Goal: Transaction & Acquisition: Purchase product/service

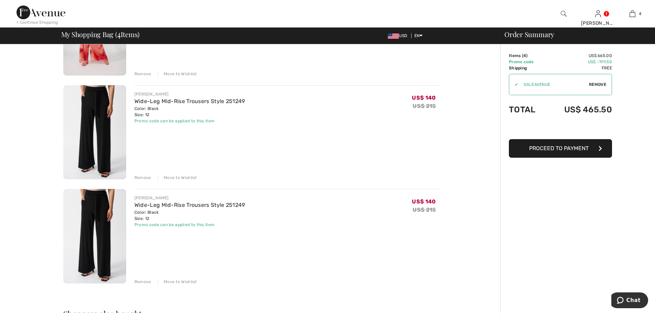
scroll to position [241, 0]
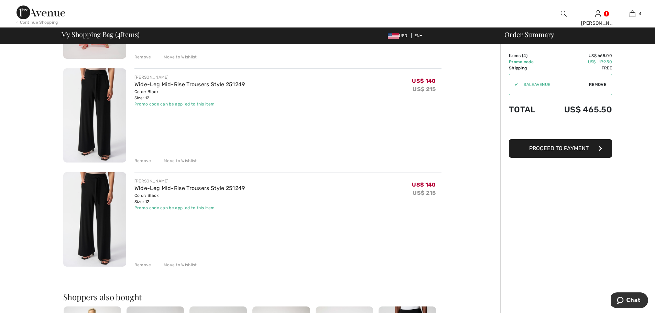
click at [146, 266] on div "Remove" at bounding box center [142, 265] width 17 height 6
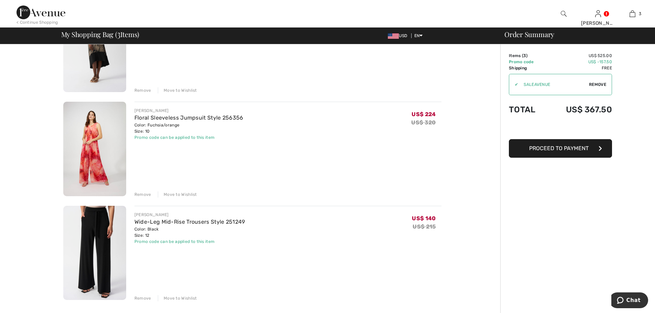
scroll to position [0, 0]
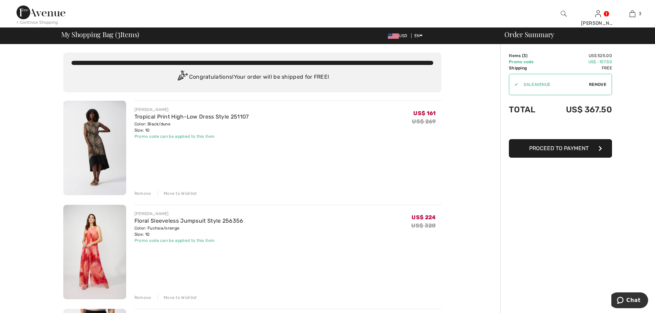
click at [564, 147] on span "Proceed to Payment" at bounding box center [558, 148] width 59 height 7
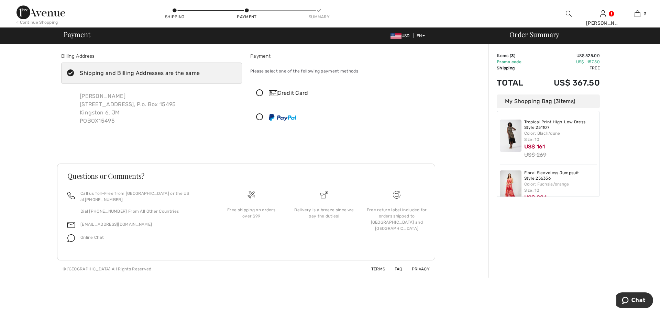
click at [111, 73] on div "Shipping and Billing Addresses are the same" at bounding box center [140, 73] width 120 height 8
click at [200, 73] on input "Shipping and Billing Addresses are the same" at bounding box center [202, 73] width 4 height 21
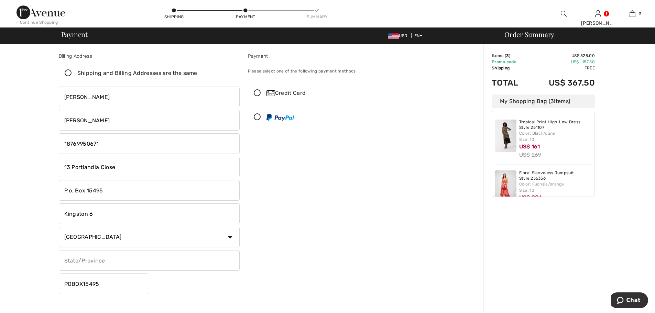
checkbox input "false"
click at [175, 11] on icon at bounding box center [174, 11] width 4 height 4
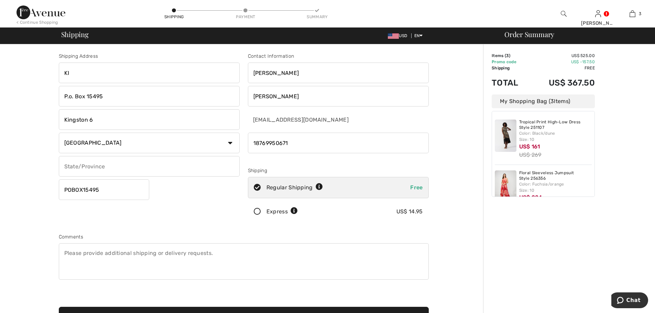
type input "K"
type input "876 Aeropost Way KIN-80983"
drag, startPoint x: 108, startPoint y: 99, endPoint x: 62, endPoint y: 99, distance: 46.0
click at [62, 99] on input "P.o. Box 15495" at bounding box center [149, 96] width 181 height 21
drag, startPoint x: 103, startPoint y: 120, endPoint x: 75, endPoint y: 118, distance: 28.6
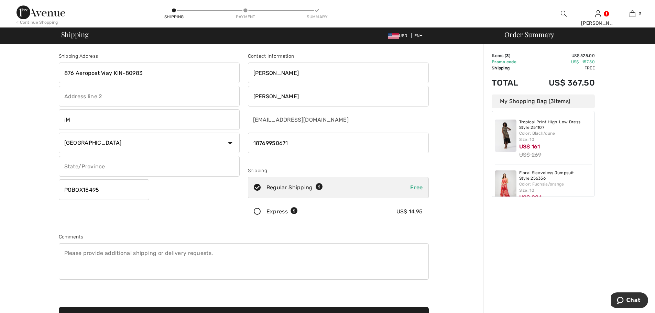
click at [75, 118] on input "iM" at bounding box center [149, 119] width 181 height 21
type input "Miami"
click at [229, 142] on select "Country Canada United States Afghanistan Aland Islands Albania Algeria American…" at bounding box center [149, 143] width 181 height 21
select select "US"
click at [59, 133] on select "Country Canada United States Afghanistan Aland Islands Albania Algeria American…" at bounding box center [149, 143] width 181 height 21
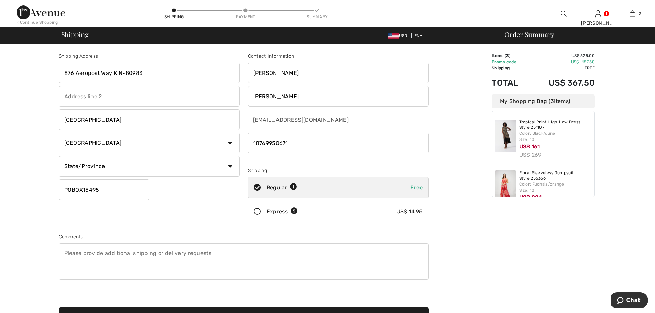
drag, startPoint x: 103, startPoint y: 189, endPoint x: 50, endPoint y: 189, distance: 52.9
click at [50, 189] on div "Shipping Address 876 Aeropost Way KIN-80983 Miami Country Canada United States …" at bounding box center [243, 245] width 479 height 403
type input "33206"
click at [64, 95] on input "text" at bounding box center [149, 96] width 181 height 21
type input "KIN-80983"
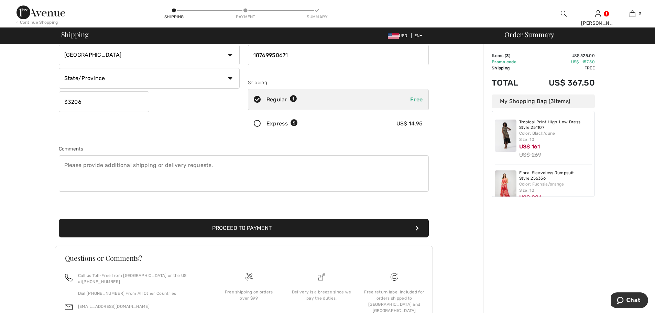
scroll to position [25, 0]
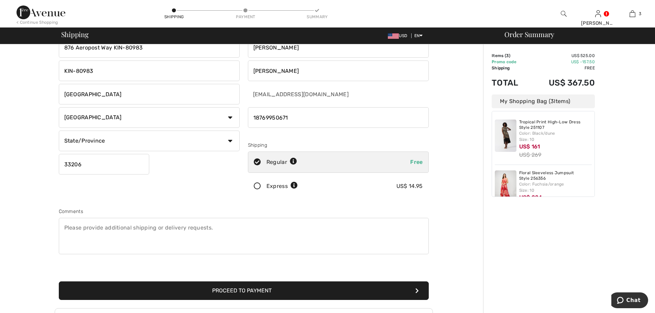
click at [248, 294] on button "Proceed to Payment" at bounding box center [244, 290] width 370 height 19
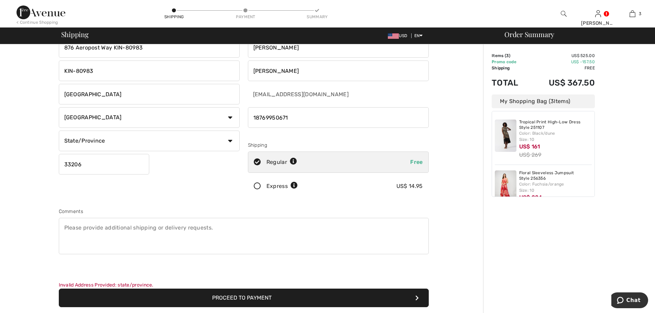
scroll to position [0, 0]
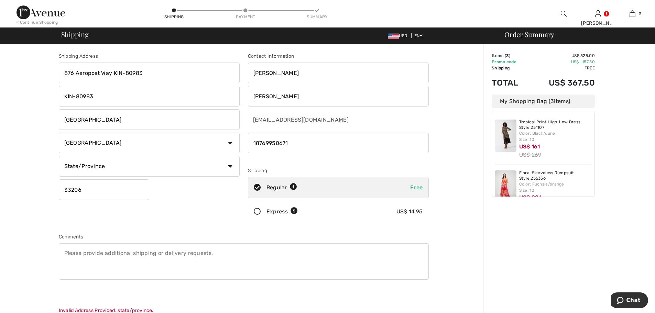
click at [230, 168] on select "State/Province Alabama Alaska American Samoa Arizona Arkansas California Colora…" at bounding box center [149, 166] width 181 height 21
select select "FL"
click at [59, 156] on select "State/Province Alabama Alaska American Samoa Arizona Arkansas California Colora…" at bounding box center [149, 166] width 181 height 21
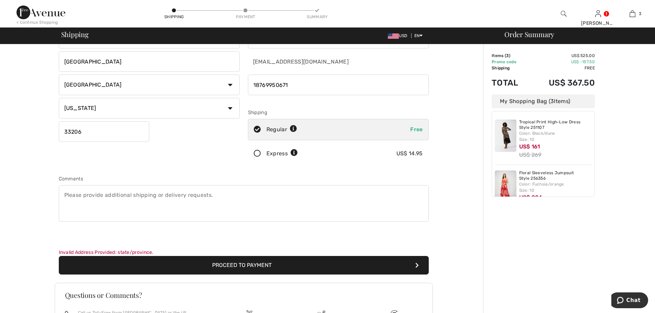
scroll to position [103, 0]
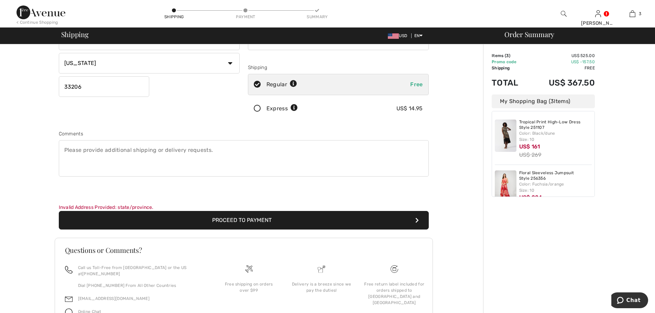
click at [264, 221] on button "Proceed to Payment" at bounding box center [244, 220] width 370 height 19
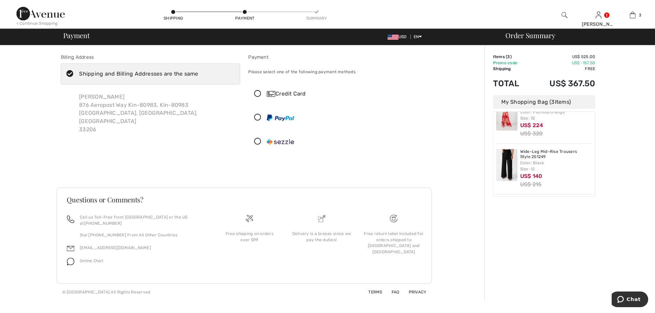
scroll to position [73, 0]
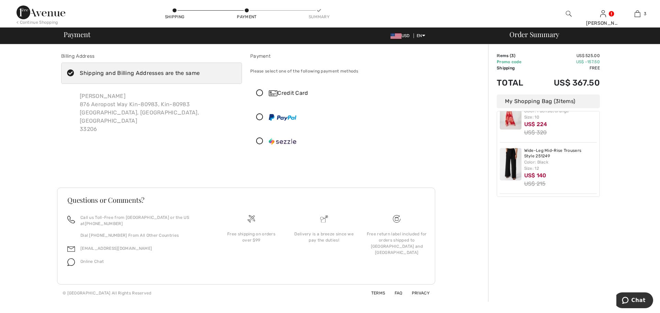
click at [261, 91] on icon at bounding box center [260, 93] width 18 height 7
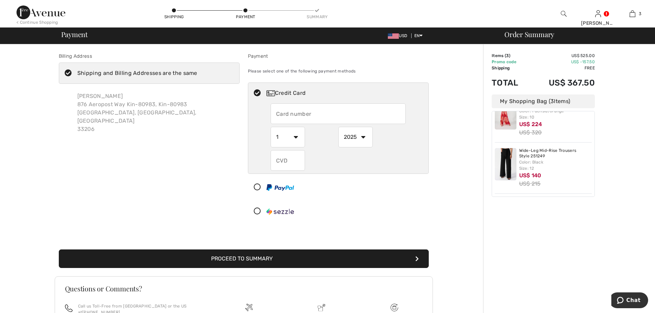
click at [339, 119] on input "text" at bounding box center [337, 113] width 135 height 21
type input "5201784011526857"
click at [293, 139] on select "1 2 3 4 5 6 7 8 9 10 11 12" at bounding box center [287, 137] width 34 height 21
select select "2"
click at [270, 127] on select "1 2 3 4 5 6 7 8 9 10 11 12" at bounding box center [287, 137] width 34 height 21
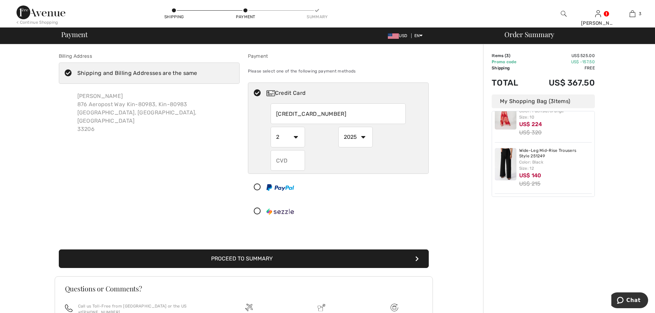
click at [366, 136] on select "2025 2026 2027 2028 2029 2030 2031 2032 2033 2034 2035" at bounding box center [355, 137] width 34 height 21
select select "2028"
click at [338, 127] on select "2025 2026 2027 2028 2029 2030 2031 2032 2033 2034 2035" at bounding box center [355, 137] width 34 height 21
click at [297, 164] on input "text" at bounding box center [287, 160] width 34 height 21
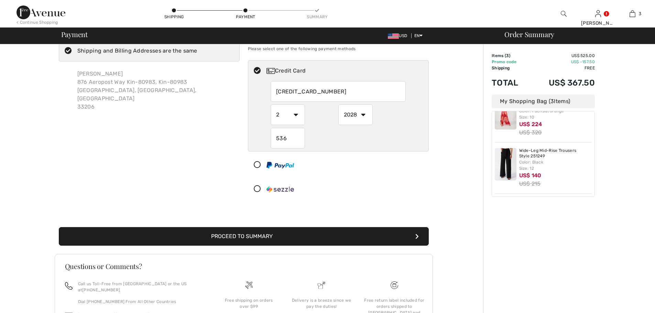
scroll to position [34, 0]
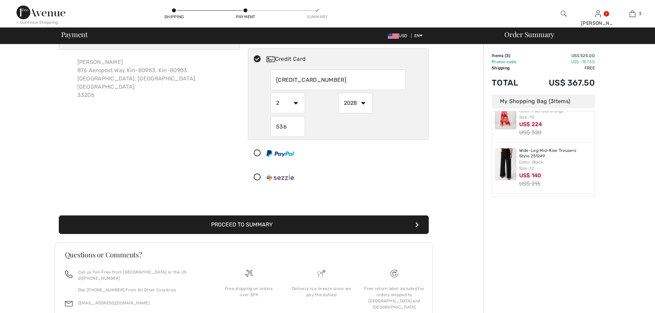
type input "536"
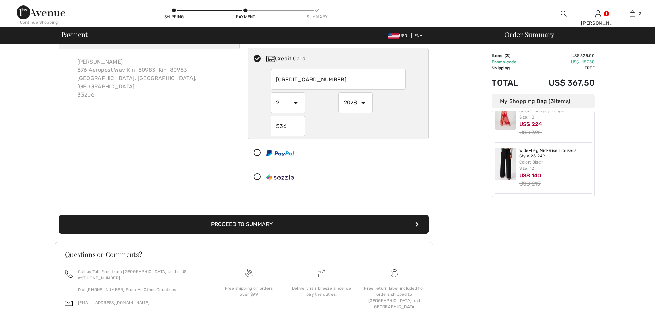
scroll to position [0, 0]
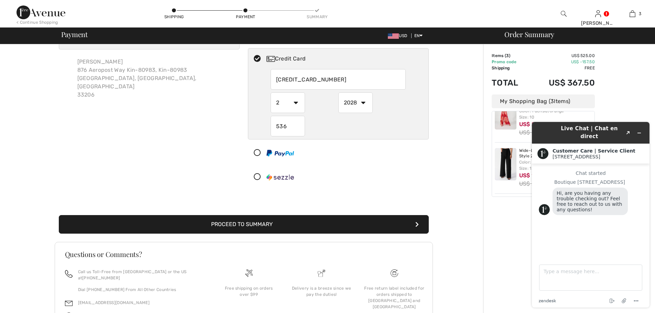
click at [267, 225] on button "Proceed to Summary" at bounding box center [244, 224] width 370 height 19
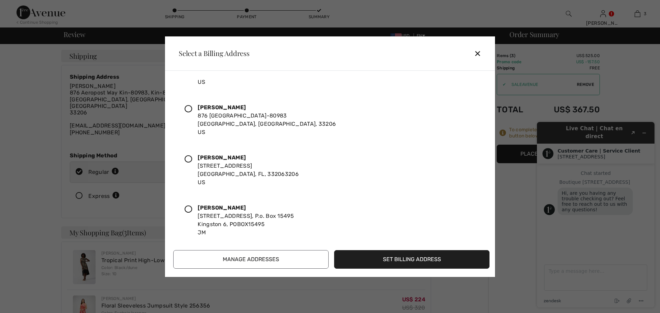
scroll to position [41, 0]
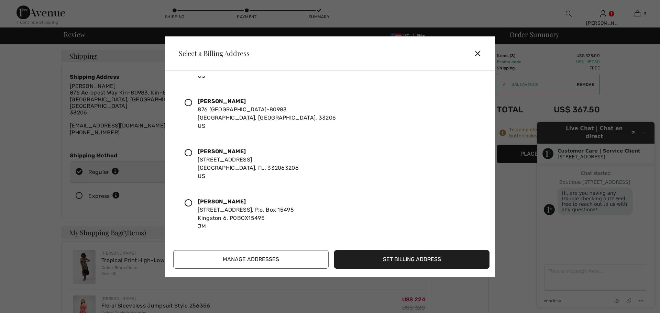
click at [216, 210] on div "[PERSON_NAME] [STREET_ADDRESS], P.o. [STREET_ADDRESS] JM" at bounding box center [246, 214] width 96 height 33
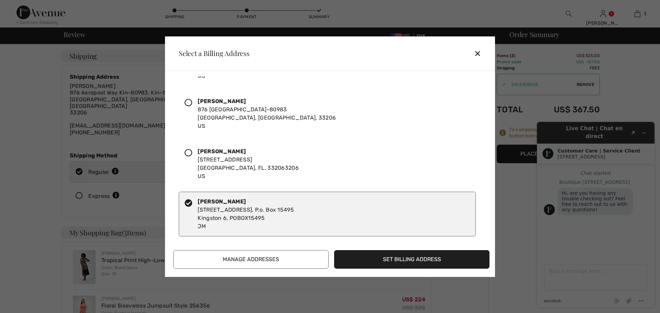
click at [415, 259] on button "Set Billing Address" at bounding box center [411, 259] width 155 height 19
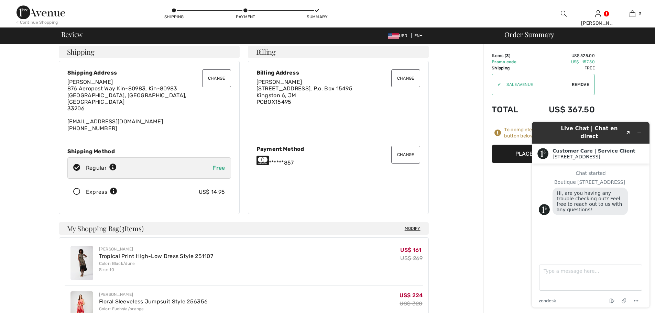
scroll to position [0, 0]
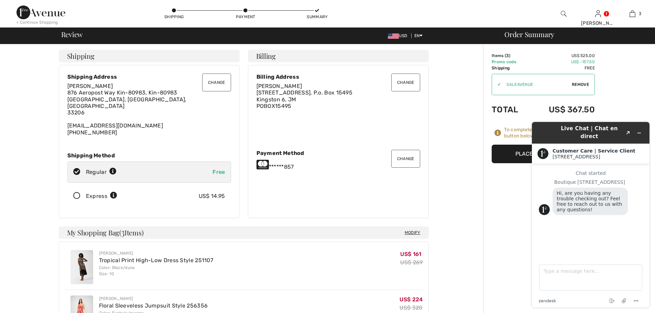
click at [506, 152] on button "Place Your Order" at bounding box center [542, 154] width 103 height 19
click at [639, 95] on div "Order Summary Details Items ( 3 ) US$ 525.00 Promo code US$ -157.50 Shipping Fr…" at bounding box center [569, 315] width 172 height 542
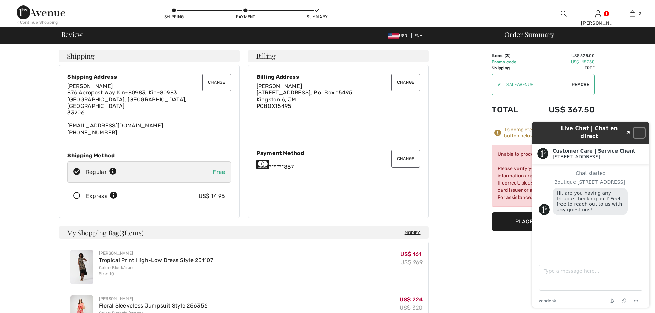
click at [640, 131] on icon "Minimize widget" at bounding box center [638, 133] width 5 height 5
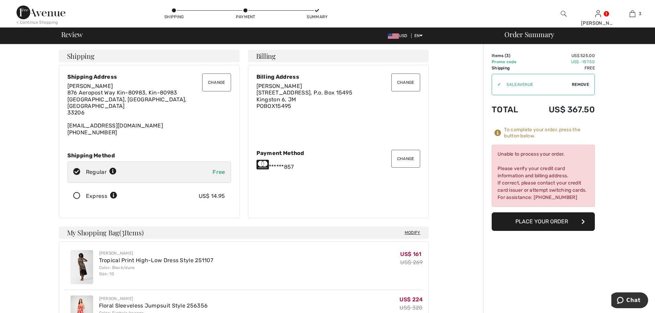
click at [524, 221] on button "Place Your Order" at bounding box center [542, 221] width 103 height 19
click at [400, 84] on button "Change" at bounding box center [405, 83] width 29 height 18
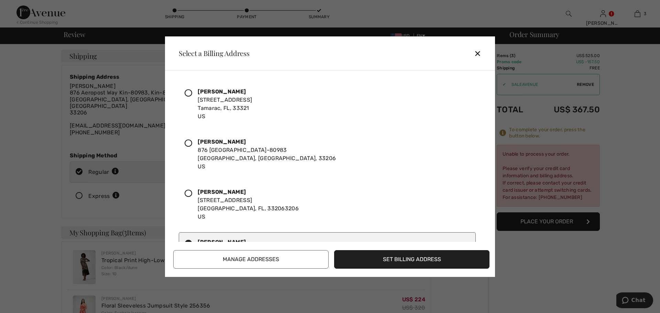
click at [202, 147] on div "[PERSON_NAME] 876 [GEOGRAPHIC_DATA]-[GEOGRAPHIC_DATA] US" at bounding box center [267, 154] width 138 height 33
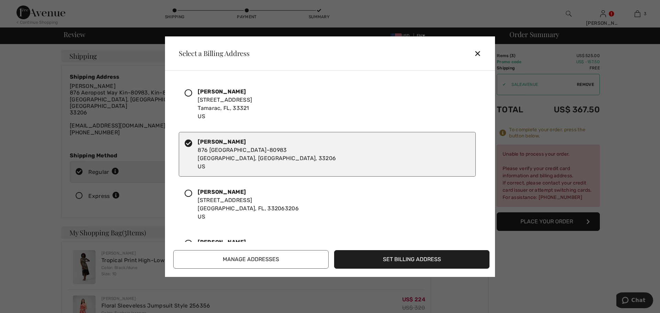
click at [480, 54] on div "✕" at bounding box center [480, 53] width 13 height 14
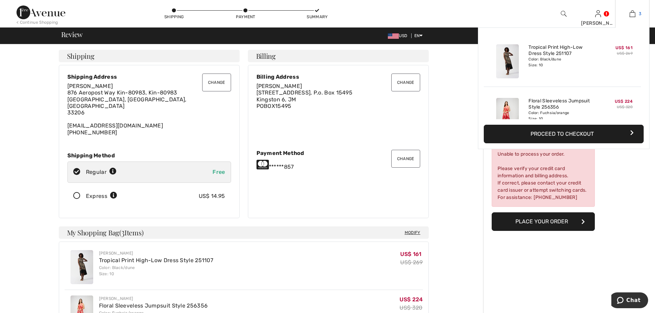
click at [630, 16] on img at bounding box center [632, 14] width 6 height 8
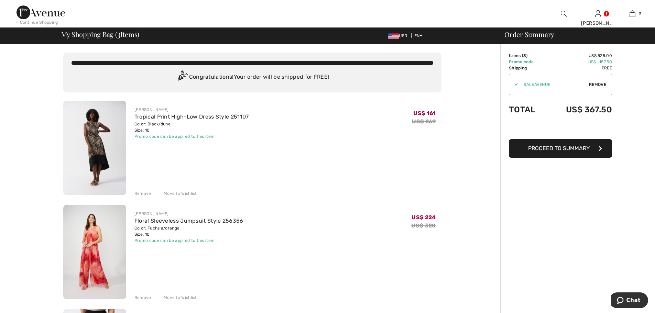
click at [142, 195] on div "Remove" at bounding box center [142, 193] width 17 height 6
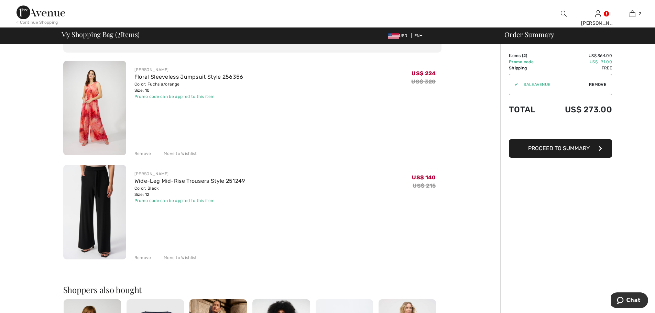
scroll to position [28, 0]
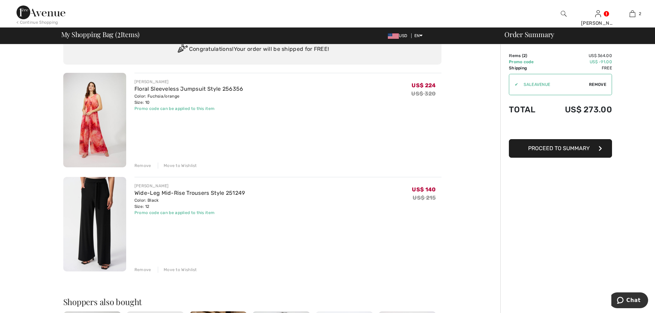
click at [173, 268] on div "Move to Wishlist" at bounding box center [177, 270] width 39 height 6
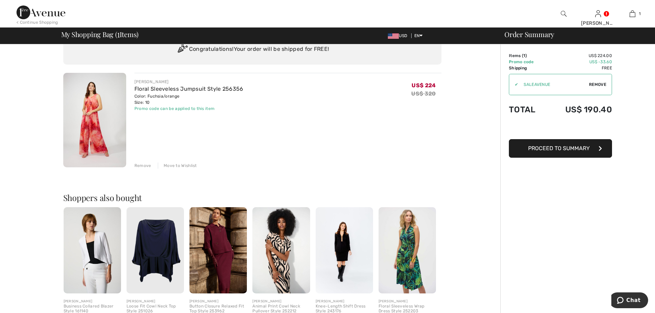
click at [176, 165] on div "Move to Wishlist" at bounding box center [177, 166] width 39 height 6
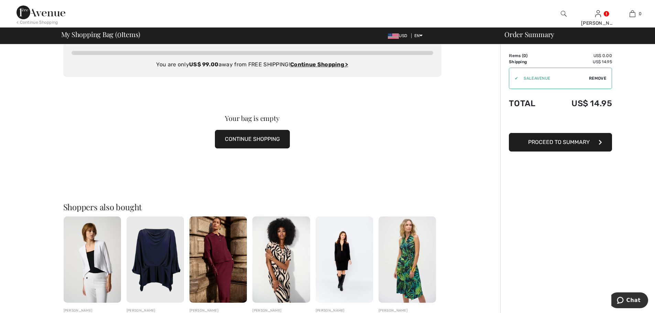
scroll to position [0, 0]
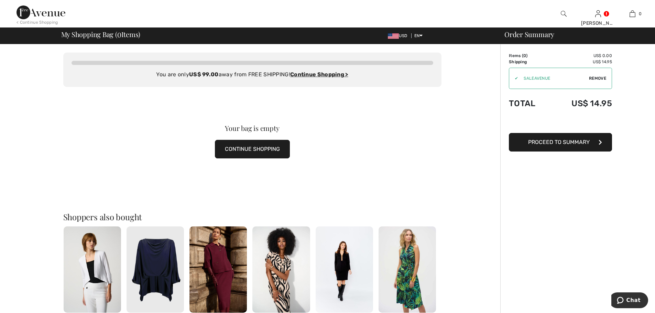
click at [248, 147] on button "CONTINUE SHOPPING" at bounding box center [252, 149] width 75 height 19
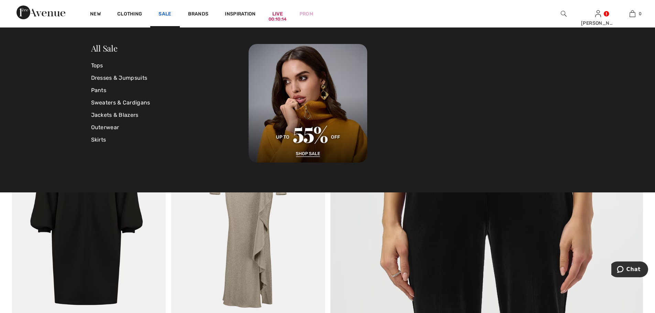
click at [162, 12] on link "Sale" at bounding box center [164, 14] width 13 height 7
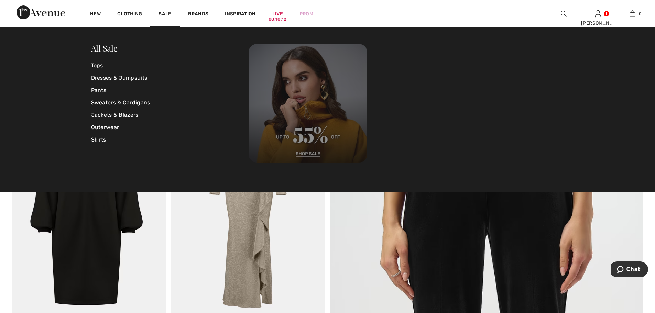
click at [312, 139] on img at bounding box center [307, 103] width 119 height 119
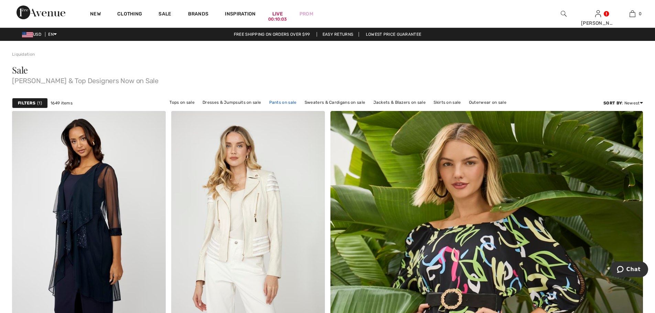
click at [282, 103] on link "Pants on sale" at bounding box center [283, 102] width 34 height 9
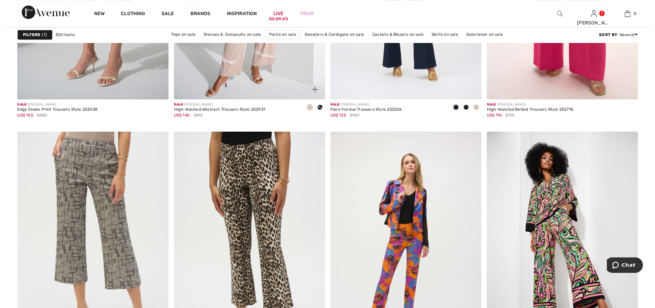
scroll to position [1581, 0]
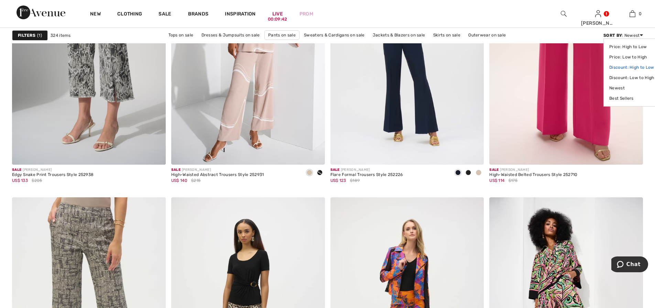
click at [624, 69] on link "Discount: High to Low" at bounding box center [631, 67] width 45 height 10
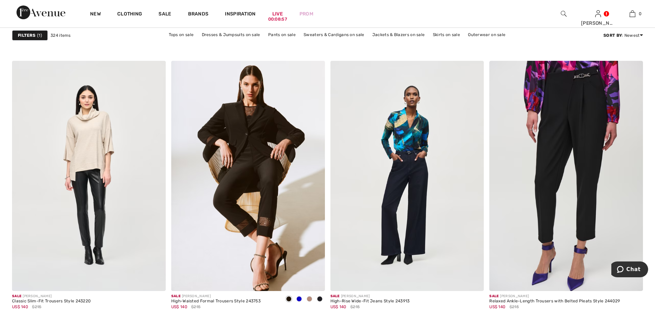
scroll to position [3265, 0]
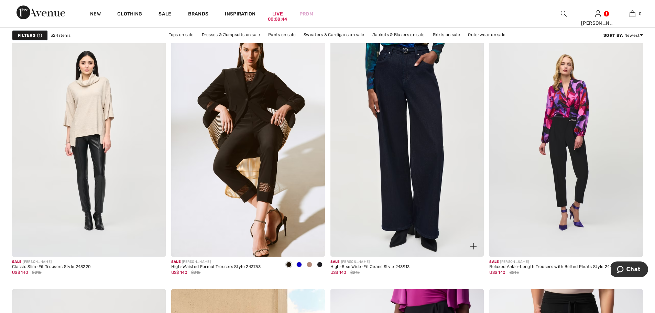
click at [413, 152] on img at bounding box center [407, 141] width 154 height 230
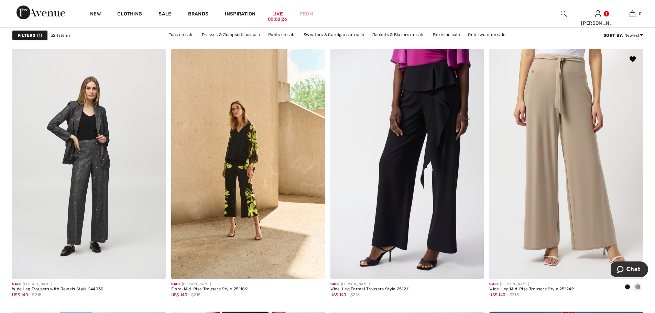
click at [577, 237] on img at bounding box center [566, 164] width 154 height 230
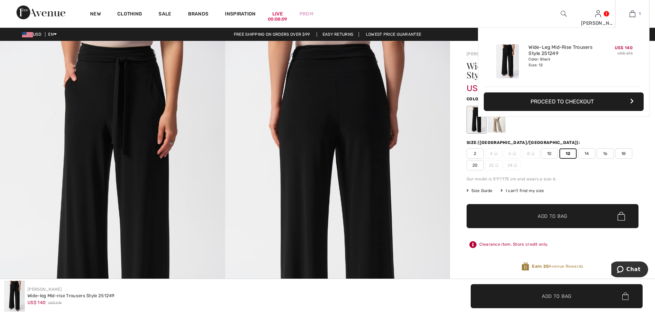
click at [634, 11] on img at bounding box center [632, 14] width 6 height 8
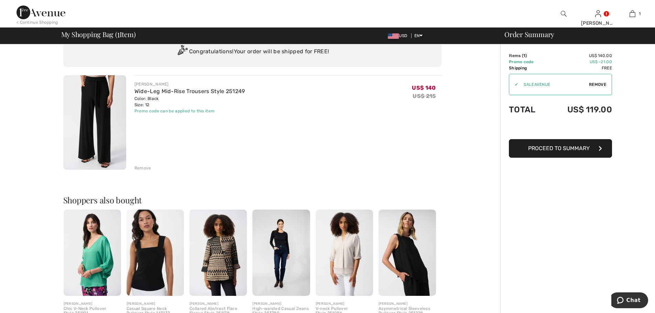
scroll to position [103, 0]
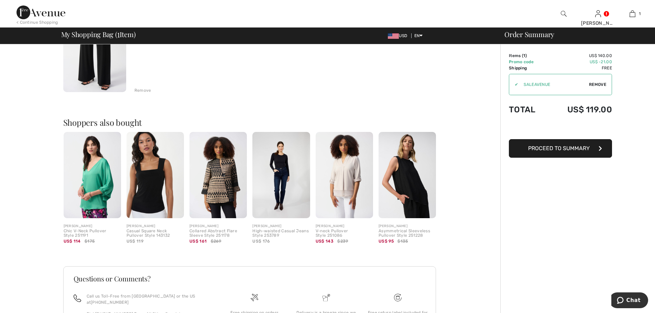
click at [222, 186] on img at bounding box center [217, 175] width 57 height 86
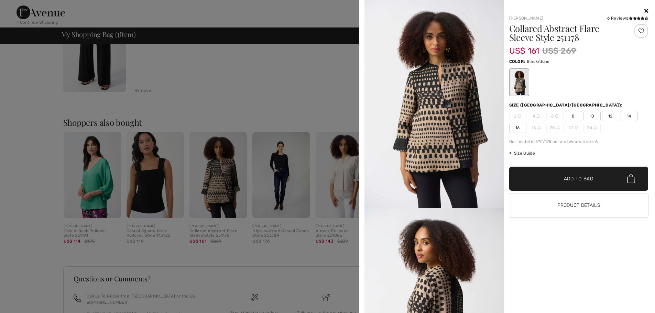
click at [589, 115] on span "10" at bounding box center [591, 116] width 17 height 10
click at [572, 186] on span "✔ Added to Bag Add to Bag" at bounding box center [578, 179] width 139 height 24
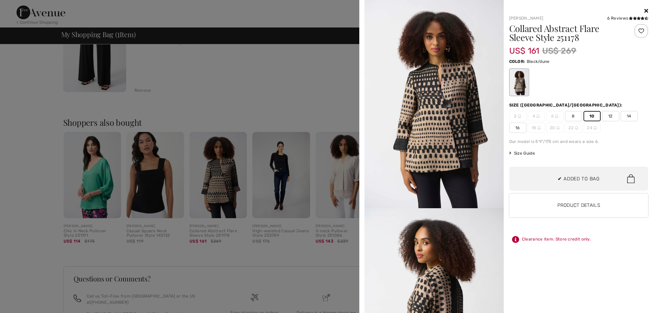
scroll to position [0, 0]
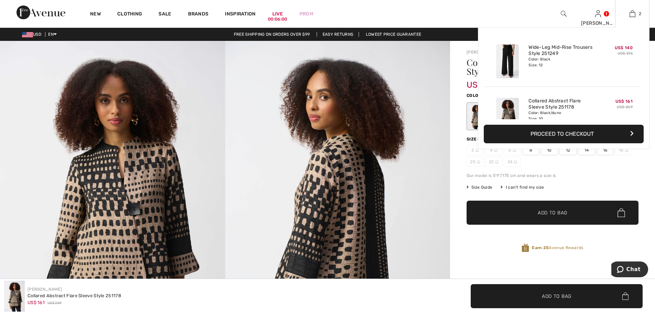
click at [547, 132] on button "Proceed to Checkout" at bounding box center [563, 134] width 160 height 19
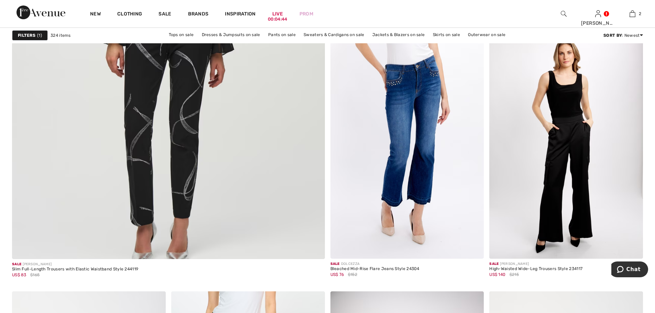
scroll to position [2371, 0]
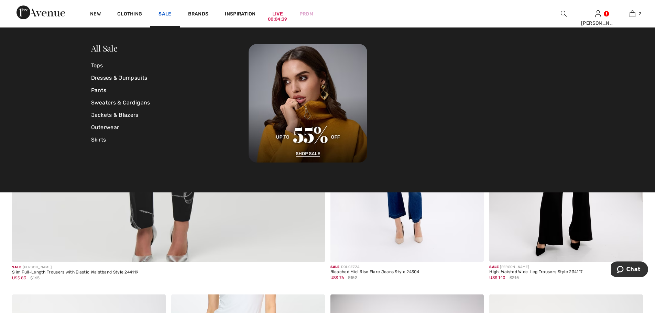
click at [162, 14] on link "Sale" at bounding box center [164, 14] width 13 height 7
click at [111, 51] on link "All Sale" at bounding box center [104, 48] width 26 height 11
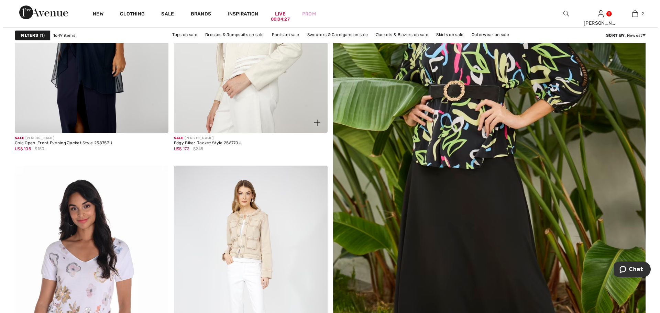
scroll to position [103, 0]
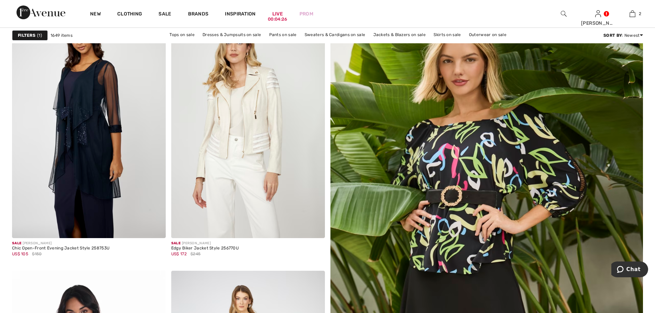
click at [28, 35] on strong "Filters" at bounding box center [27, 35] width 18 height 6
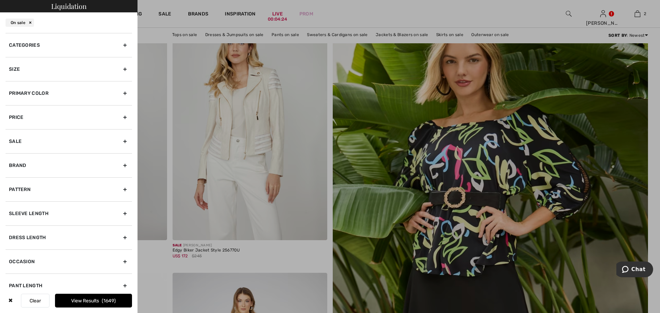
click at [119, 70] on div "Size" at bounding box center [68, 69] width 126 height 24
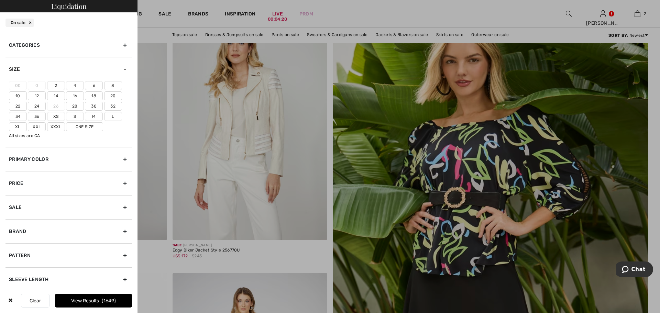
click at [18, 96] on label "10" at bounding box center [18, 95] width 18 height 9
click at [0, 0] on input"] "10" at bounding box center [0, 0] width 0 height 0
click at [36, 95] on label "12" at bounding box center [37, 95] width 18 height 9
click at [0, 0] on input"] "12" at bounding box center [0, 0] width 0 height 0
click at [120, 208] on div "Sale" at bounding box center [68, 207] width 126 height 24
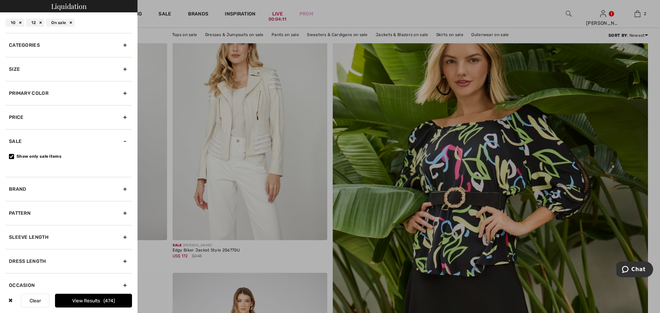
click at [96, 302] on button "View Results 474" at bounding box center [93, 301] width 77 height 14
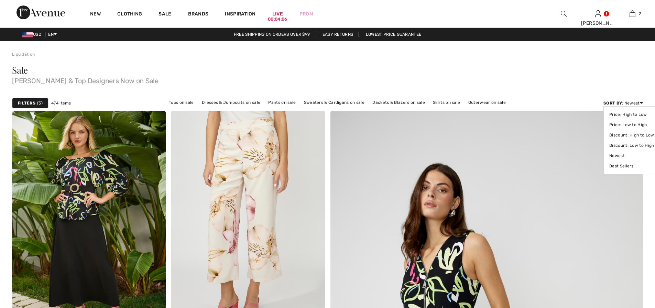
click at [641, 102] on icon at bounding box center [641, 102] width 3 height 5
click at [623, 134] on link "Discount: High to Low" at bounding box center [631, 135] width 45 height 10
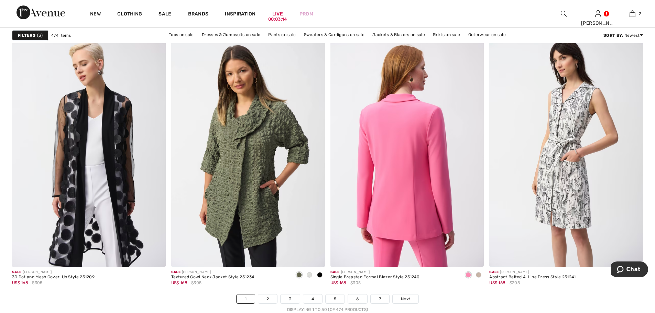
scroll to position [3917, 0]
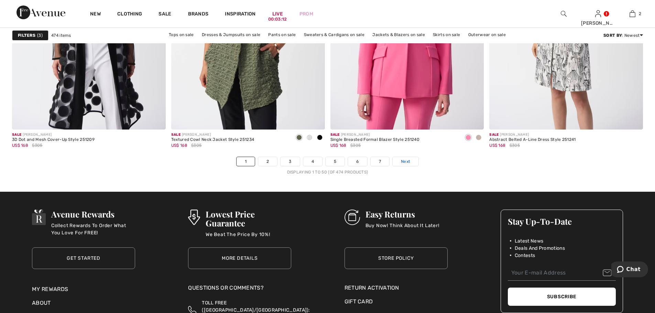
click at [407, 159] on span "Next" at bounding box center [405, 161] width 9 height 6
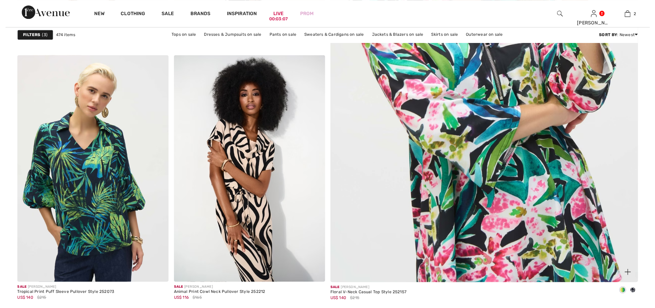
scroll to position [309, 0]
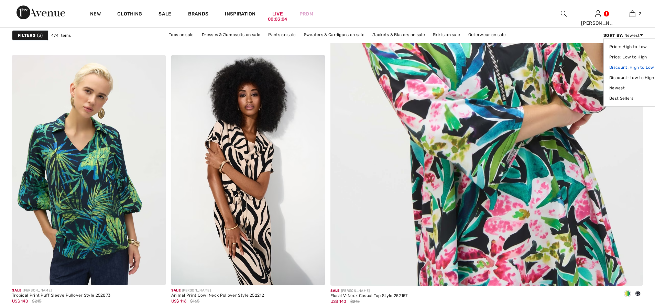
click at [625, 66] on link "Discount: High to Low" at bounding box center [631, 67] width 45 height 10
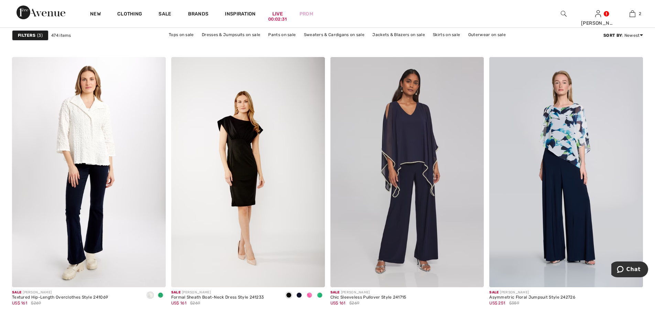
scroll to position [3780, 0]
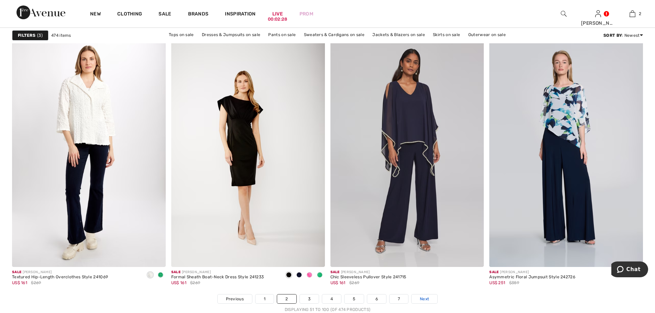
click at [426, 299] on span "Next" at bounding box center [424, 299] width 9 height 6
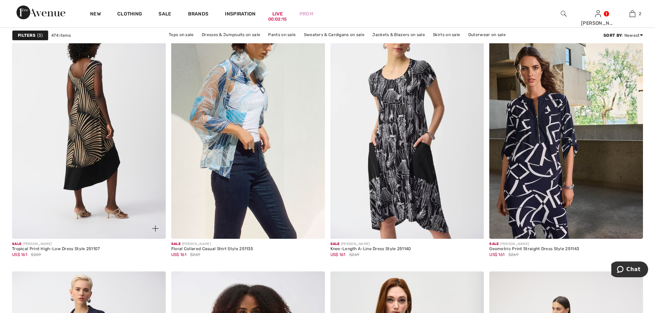
click at [82, 144] on img at bounding box center [89, 124] width 154 height 230
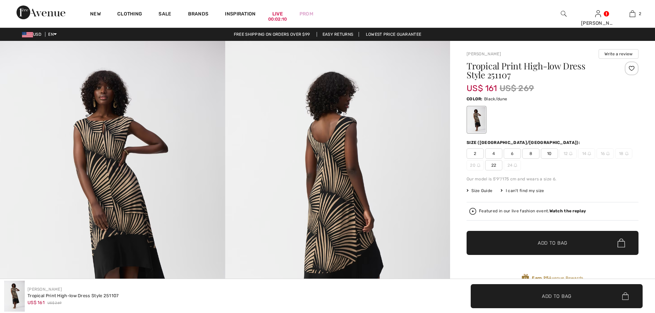
click at [551, 153] on span "10" at bounding box center [549, 153] width 17 height 10
click at [541, 241] on span "Add to Bag" at bounding box center [552, 243] width 30 height 7
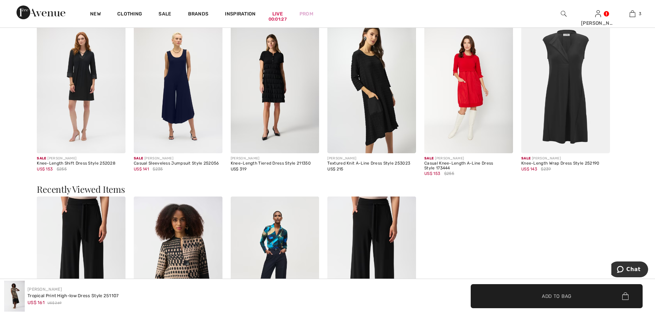
scroll to position [997, 0]
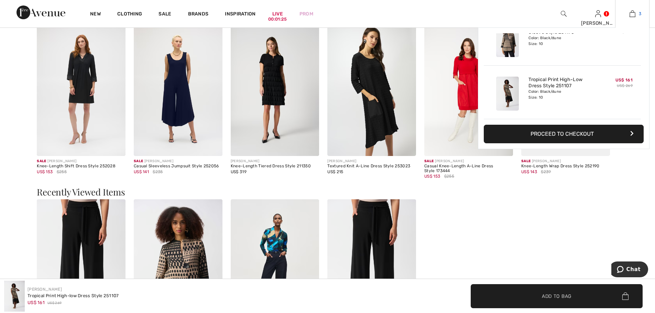
click at [630, 13] on img at bounding box center [632, 14] width 6 height 8
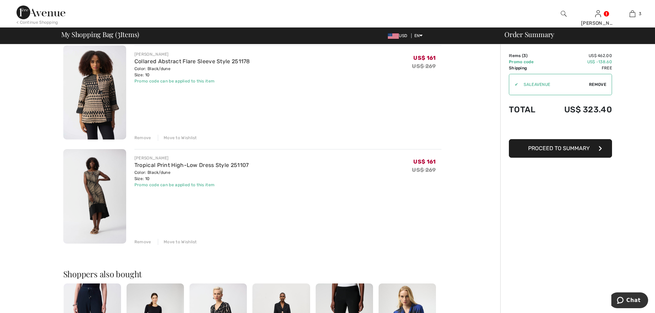
scroll to position [172, 0]
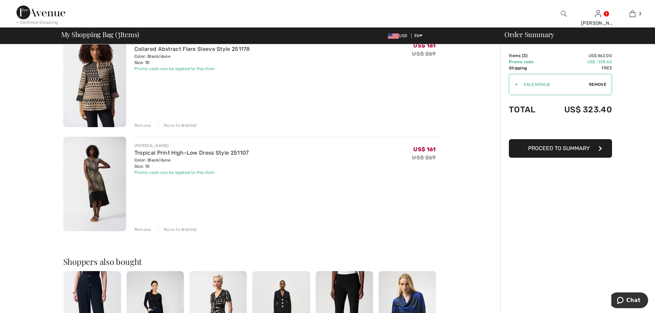
click at [567, 150] on span "Proceed to Summary" at bounding box center [559, 148] width 62 height 7
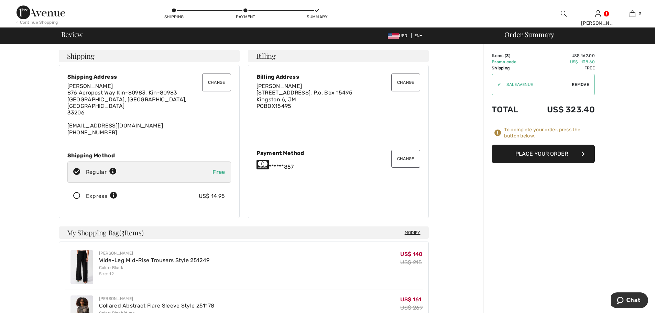
click at [529, 156] on button "Place Your Order" at bounding box center [542, 154] width 103 height 19
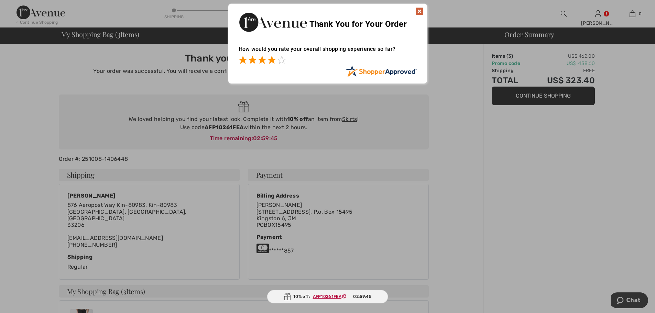
click at [273, 61] on span at bounding box center [271, 60] width 8 height 8
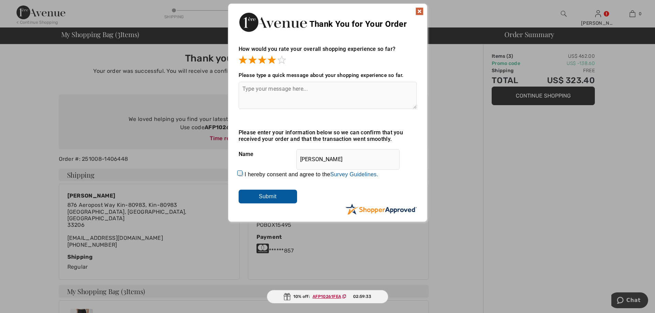
click at [245, 175] on label "I hereby consent and agree to the By submitting a review, you grant permission …" at bounding box center [311, 174] width 134 height 6
click at [243, 175] on input "I hereby consent and agree to the By submitting a review, you grant permission …" at bounding box center [240, 174] width 4 height 4
checkbox input "true"
click at [262, 199] on input "Submit" at bounding box center [267, 197] width 58 height 14
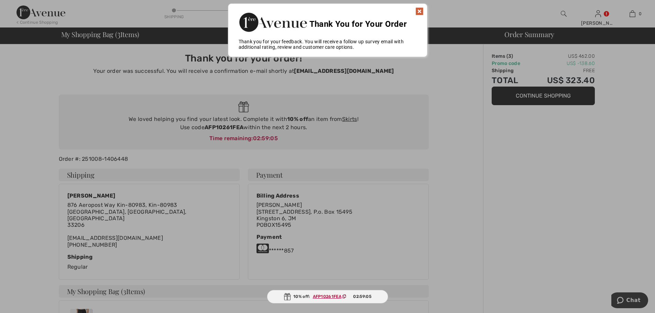
click at [420, 11] on img at bounding box center [419, 11] width 8 height 8
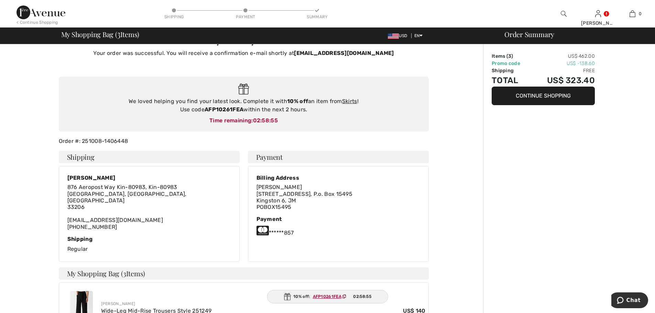
scroll to position [34, 0]
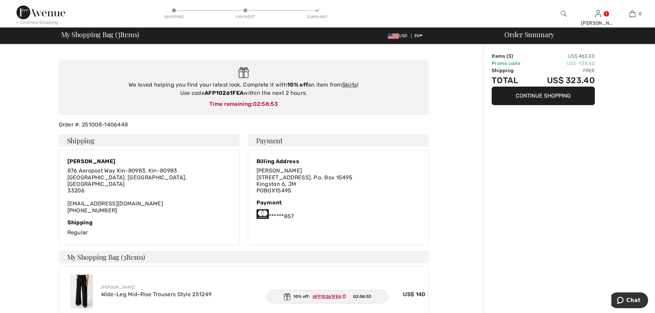
click at [531, 99] on button "Continue Shopping" at bounding box center [542, 96] width 103 height 19
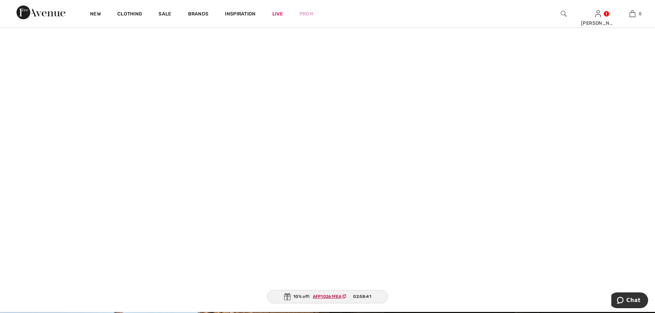
scroll to position [34, 0]
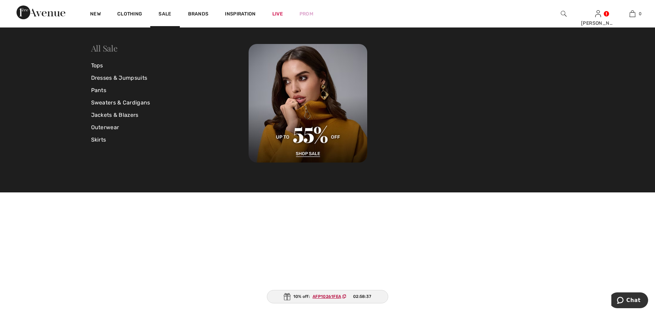
click at [96, 48] on link "All Sale" at bounding box center [104, 48] width 26 height 11
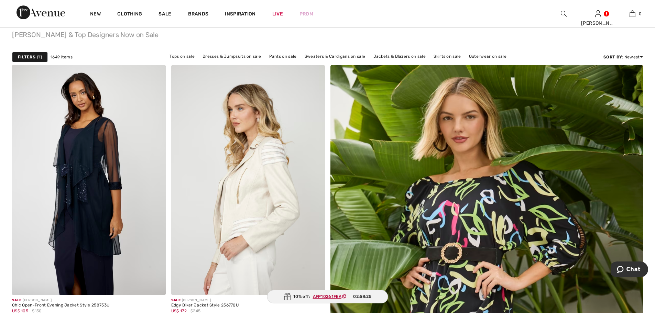
scroll to position [34, 0]
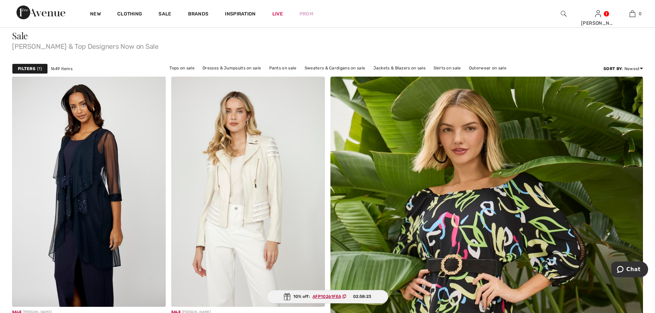
click at [345, 300] on span "AFP10261FEA" at bounding box center [331, 296] width 42 height 6
click at [320, 298] on ins "AFP10261FEA" at bounding box center [327, 296] width 29 height 5
click at [300, 298] on div "10% off: AFP10261FEA 02:58:19" at bounding box center [327, 296] width 121 height 13
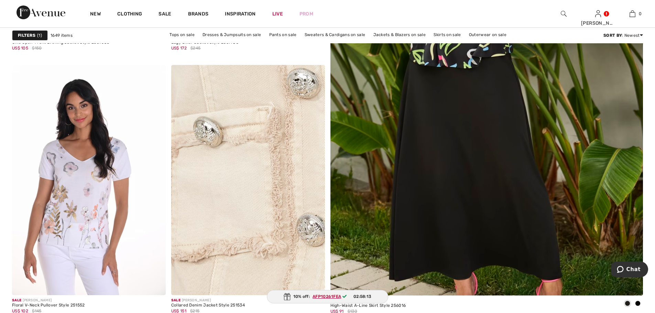
scroll to position [206, 0]
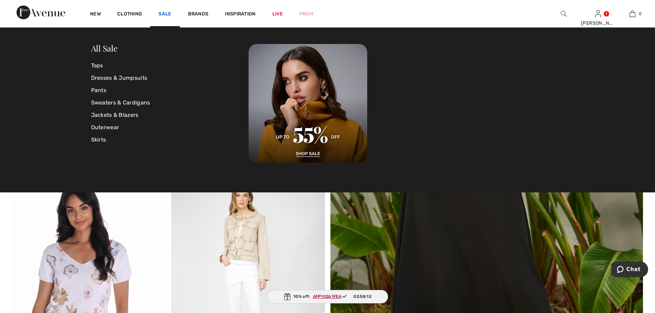
click at [164, 12] on link "Sale" at bounding box center [164, 14] width 13 height 7
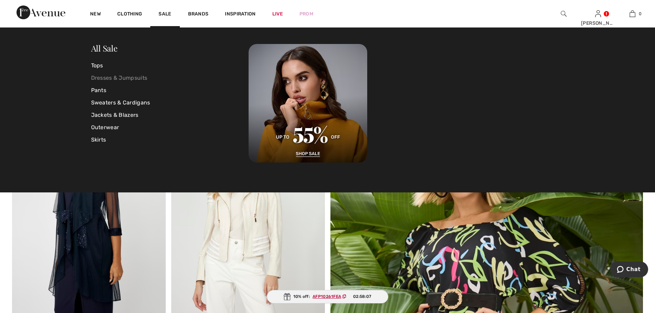
click at [138, 78] on link "Dresses & Jumpsuits" at bounding box center [170, 78] width 158 height 12
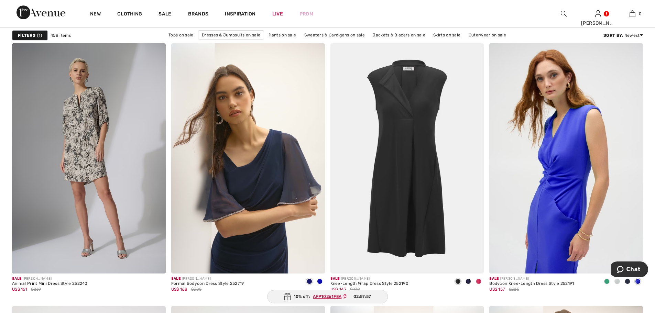
scroll to position [584, 0]
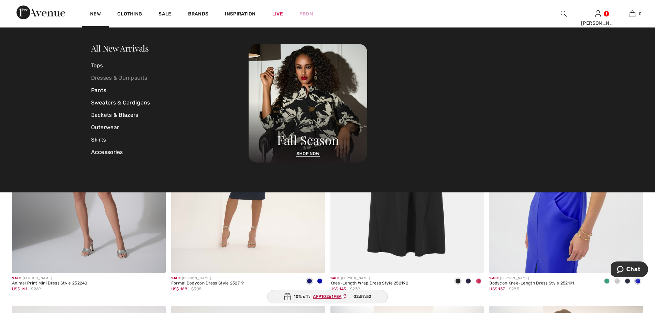
click at [120, 77] on link "Dresses & Jumpsuits" at bounding box center [170, 78] width 158 height 12
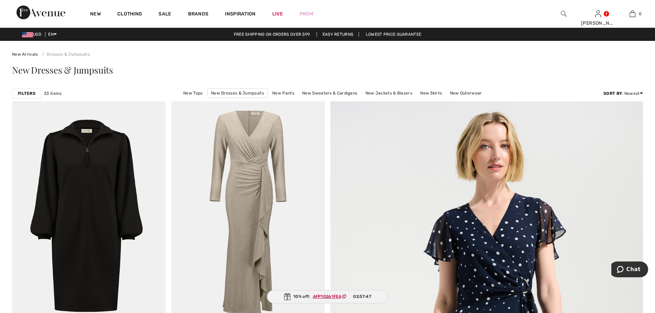
click at [38, 91] on div "Filters" at bounding box center [26, 93] width 29 height 10
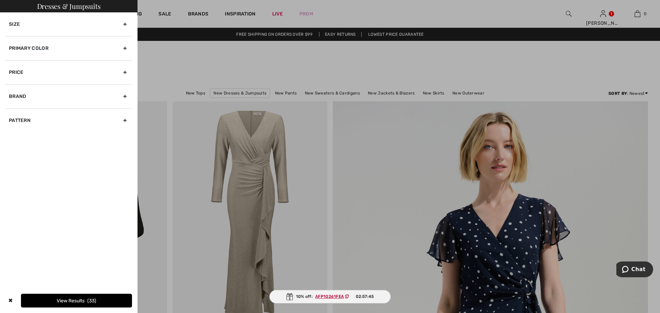
click at [124, 22] on div "Size" at bounding box center [68, 24] width 126 height 24
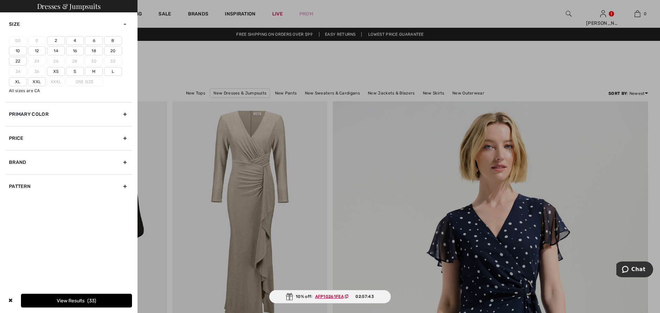
click at [15, 48] on label "10" at bounding box center [18, 50] width 18 height 9
click at [0, 0] on input"] "10" at bounding box center [0, 0] width 0 height 0
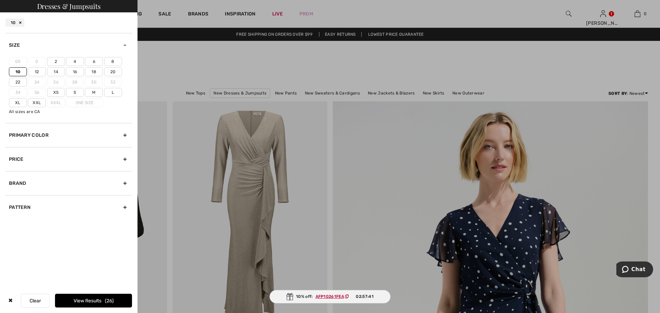
click at [195, 76] on div at bounding box center [330, 156] width 660 height 313
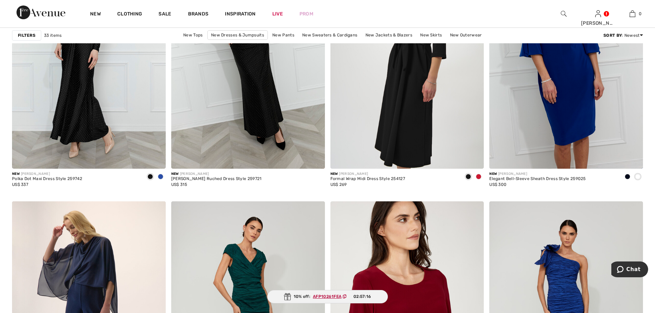
scroll to position [1478, 0]
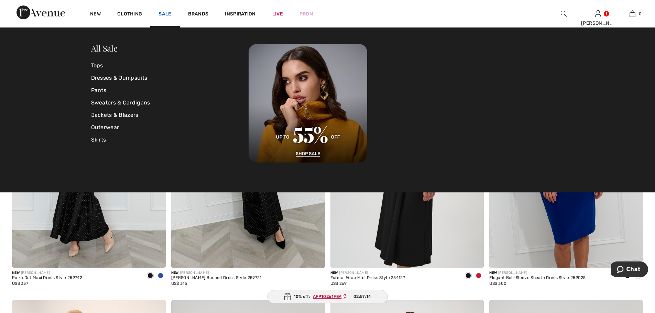
click at [166, 13] on link "Sale" at bounding box center [164, 14] width 13 height 7
click at [102, 51] on link "All Sale" at bounding box center [104, 48] width 26 height 11
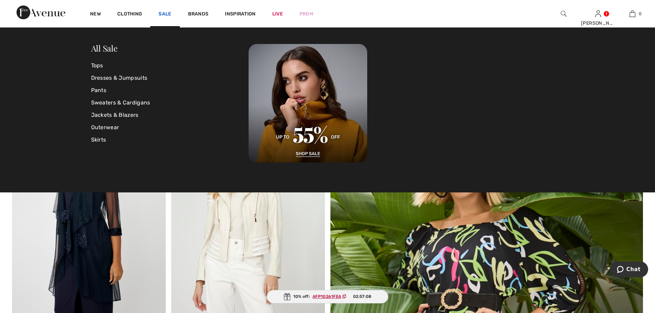
click at [166, 12] on link "Sale" at bounding box center [164, 14] width 13 height 7
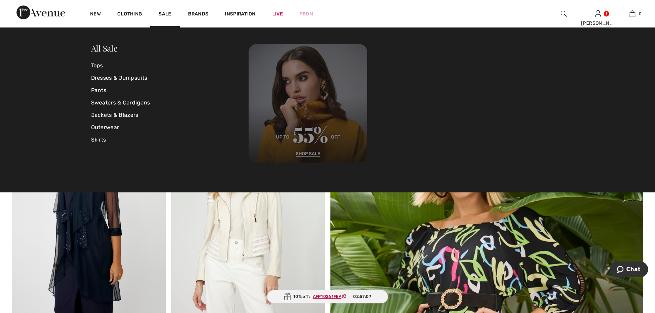
click at [296, 131] on img at bounding box center [307, 103] width 119 height 119
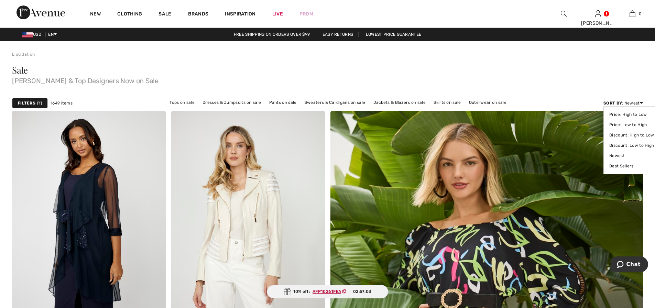
click at [629, 104] on div "Sort By : Newest Price: High to Low Price: Low to High Discount: High to Low Di…" at bounding box center [623, 103] width 40 height 6
click at [621, 135] on link "Discount: High to Low" at bounding box center [631, 135] width 45 height 10
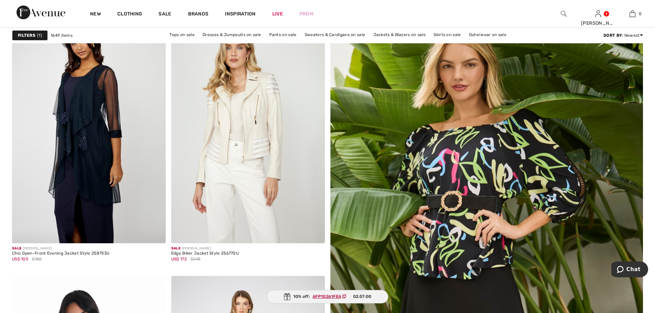
scroll to position [103, 0]
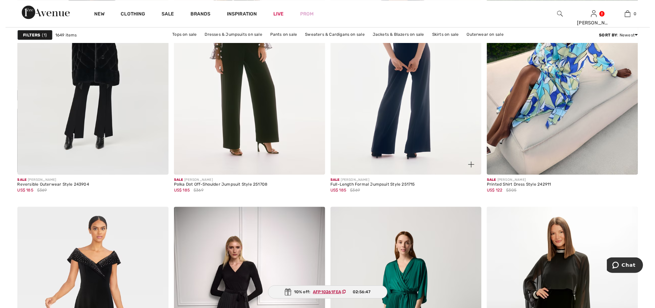
scroll to position [1375, 0]
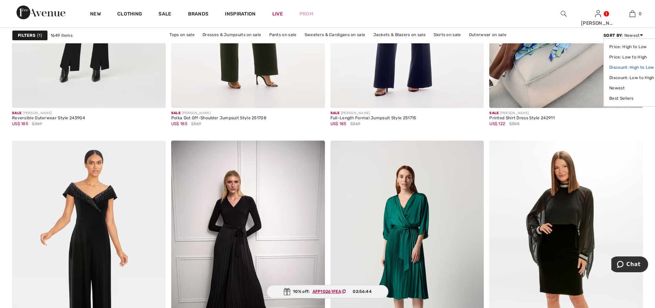
click at [624, 66] on link "Discount: High to Low" at bounding box center [631, 67] width 45 height 10
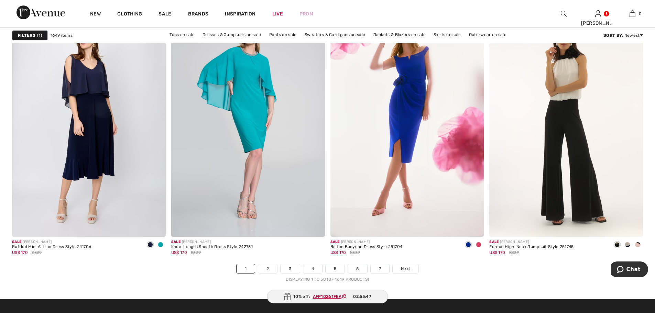
scroll to position [3814, 0]
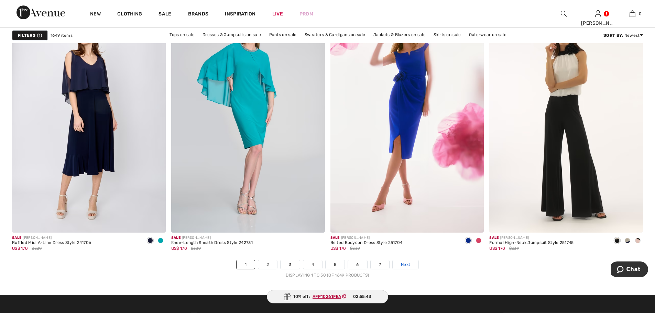
click at [409, 264] on span "Next" at bounding box center [405, 265] width 9 height 6
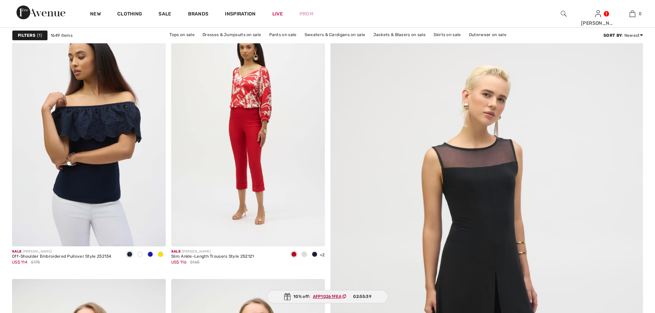
scroll to position [103, 0]
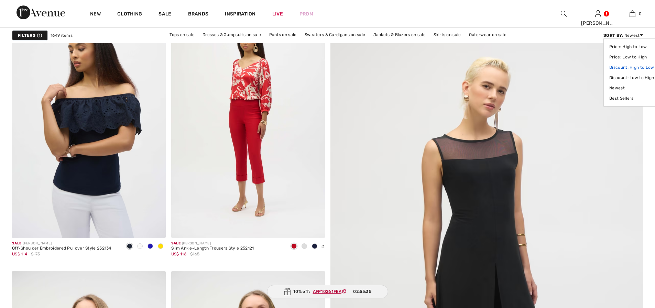
click link "Discount: High to Low"
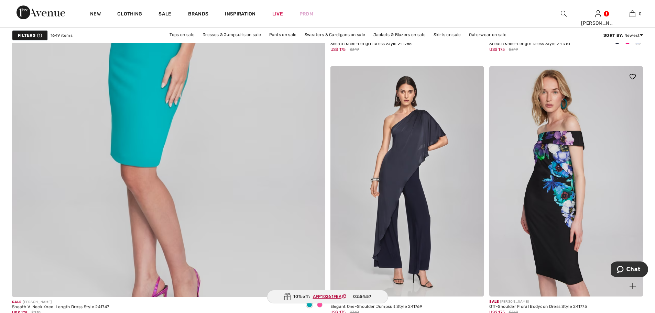
scroll to position [2371, 0]
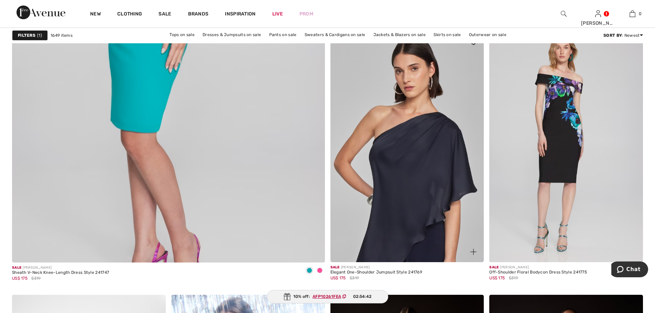
click at [410, 133] on img at bounding box center [407, 147] width 154 height 230
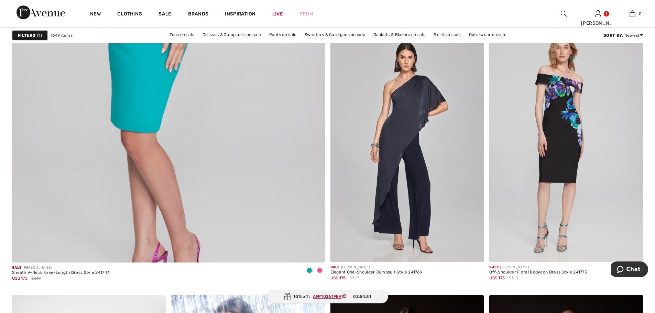
click at [25, 34] on strong "Filters" at bounding box center [27, 35] width 18 height 6
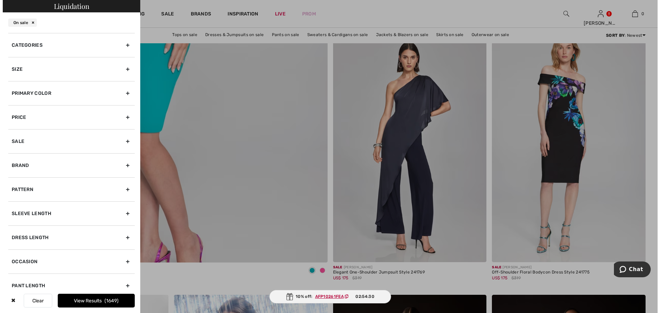
scroll to position [2386, 0]
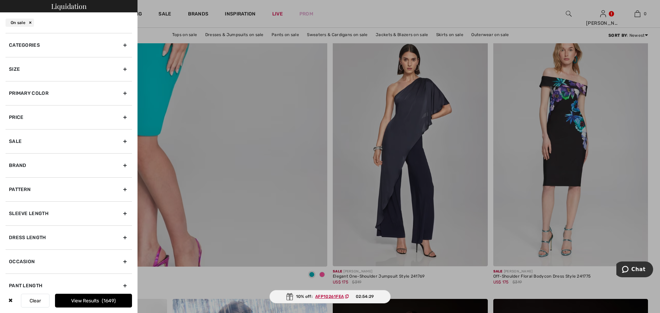
click at [121, 68] on div "Size" at bounding box center [68, 69] width 126 height 24
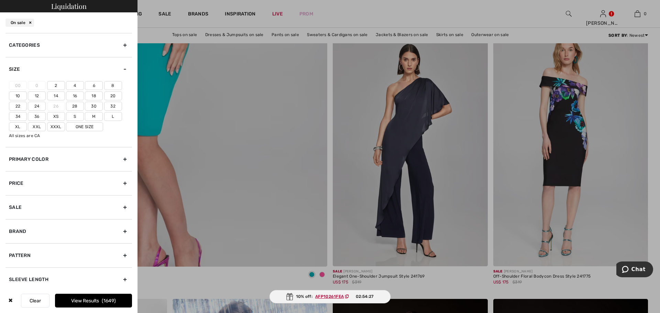
click at [18, 93] on label "10" at bounding box center [18, 95] width 18 height 9
click at [0, 0] on input"] "10" at bounding box center [0, 0] width 0 height 0
click at [39, 95] on label "12" at bounding box center [37, 95] width 18 height 9
click at [0, 0] on input"] "12" at bounding box center [0, 0] width 0 height 0
click at [204, 100] on div at bounding box center [330, 156] width 660 height 313
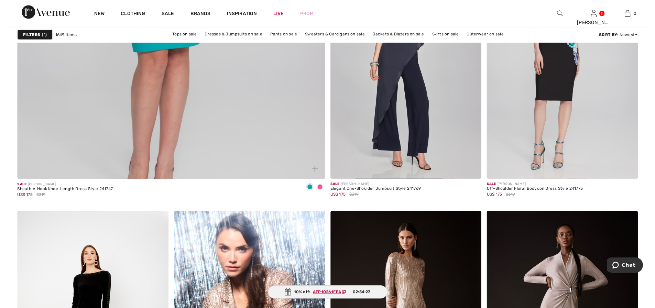
scroll to position [2474, 0]
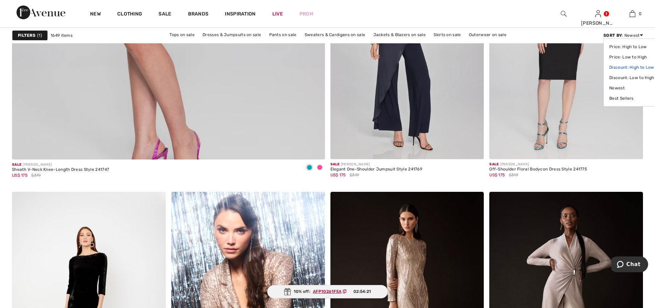
click at [627, 66] on link "Discount: High to Low" at bounding box center [631, 67] width 45 height 10
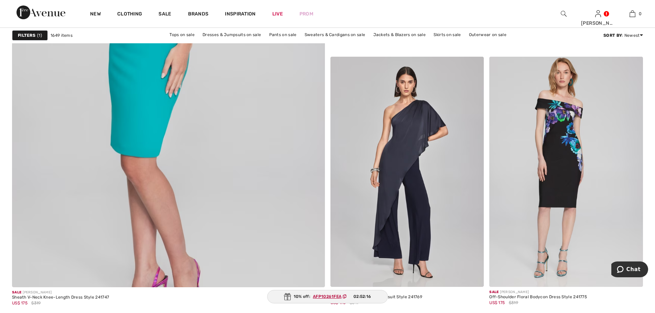
scroll to position [2337, 0]
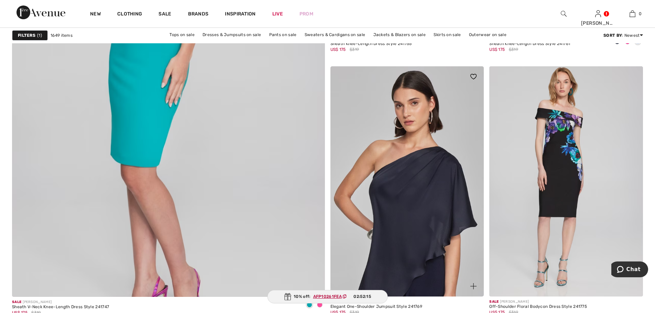
click at [398, 212] on img at bounding box center [407, 181] width 154 height 230
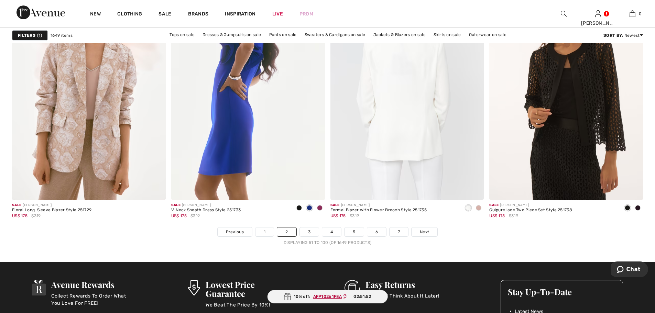
scroll to position [3849, 0]
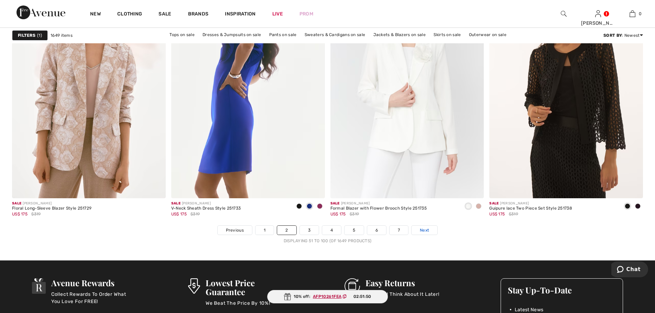
click at [422, 229] on span "Next" at bounding box center [424, 230] width 9 height 6
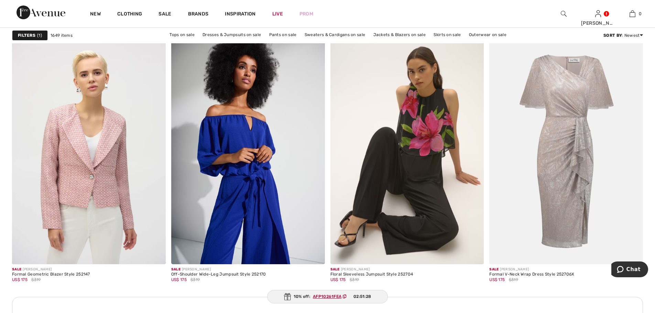
scroll to position [859, 0]
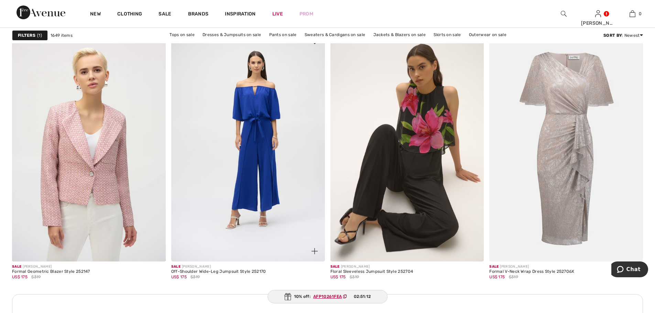
click at [260, 196] on img at bounding box center [248, 146] width 154 height 230
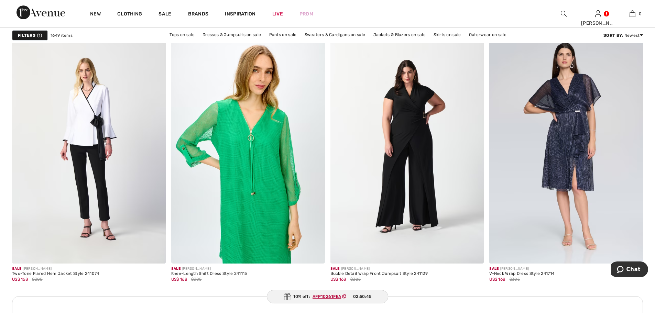
scroll to position [1753, 0]
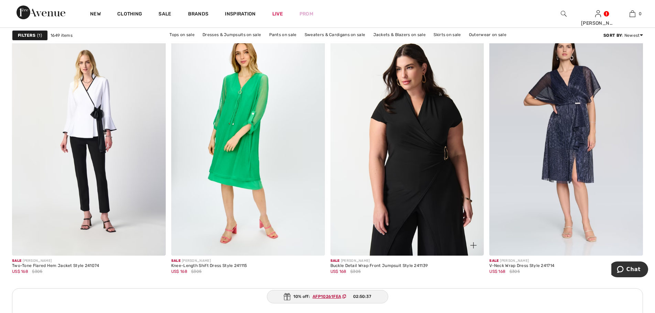
click at [396, 183] on img at bounding box center [407, 140] width 154 height 230
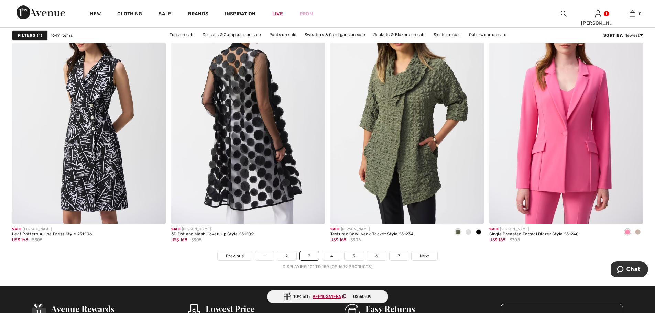
scroll to position [3849, 0]
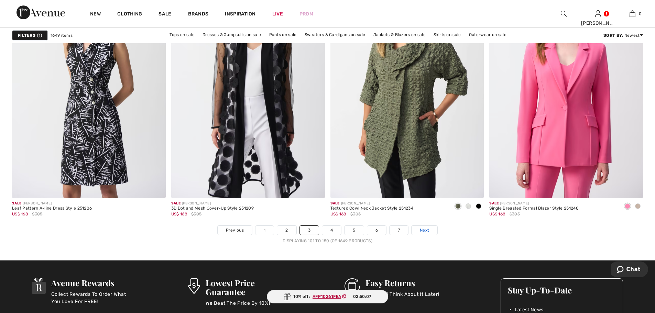
click at [422, 229] on span "Next" at bounding box center [424, 230] width 9 height 6
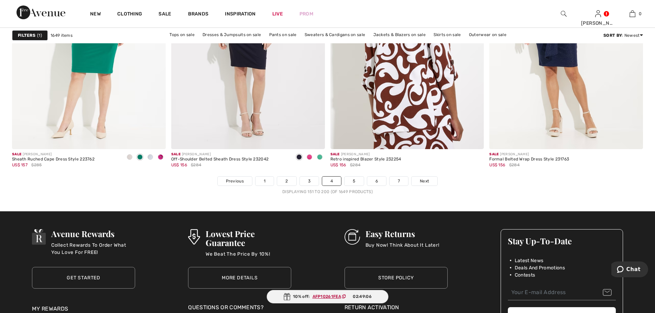
scroll to position [3917, 0]
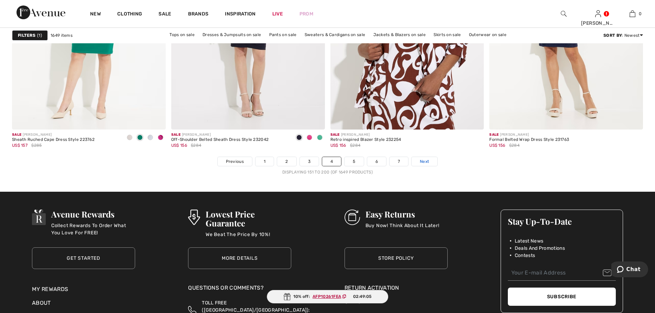
click at [421, 159] on span "Next" at bounding box center [424, 161] width 9 height 6
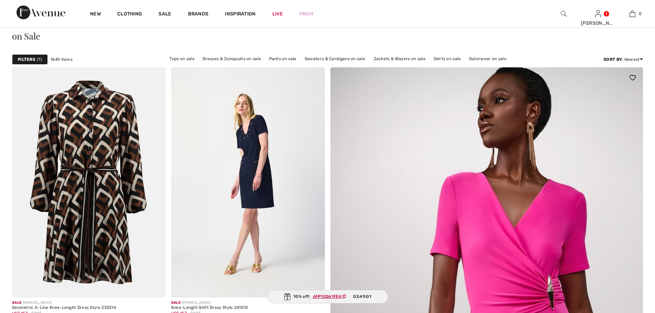
scroll to position [34, 0]
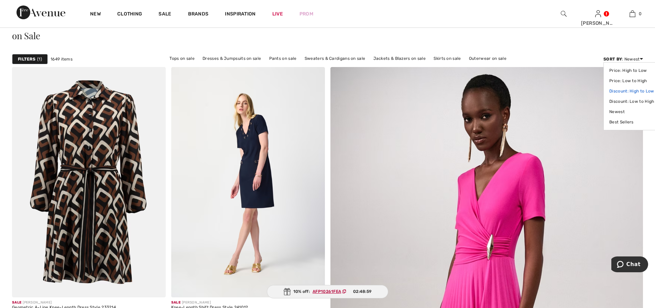
click at [621, 90] on link "Discount: High to Low" at bounding box center [631, 91] width 45 height 10
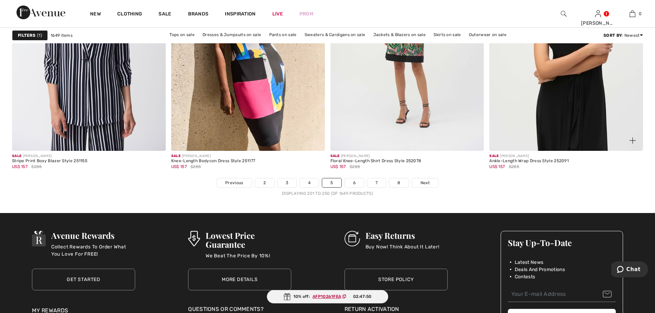
scroll to position [3917, 0]
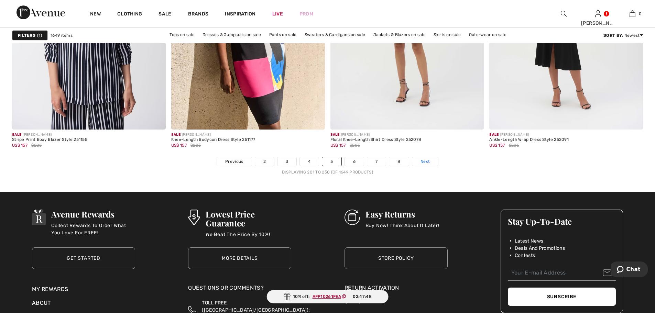
click at [423, 159] on span "Next" at bounding box center [424, 161] width 9 height 6
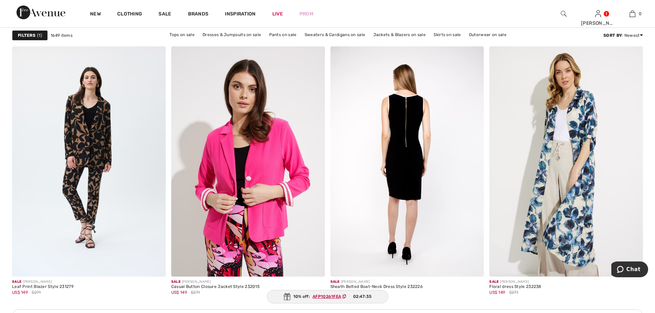
scroll to position [1753, 0]
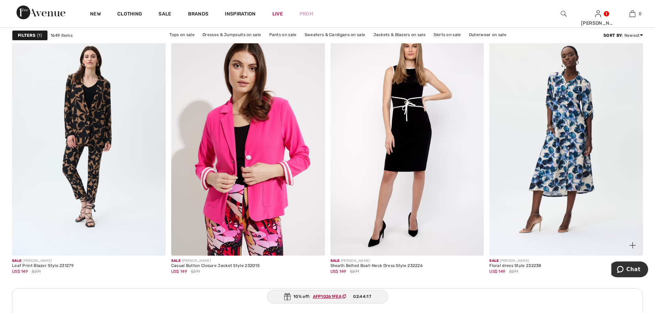
click at [567, 147] on img at bounding box center [566, 140] width 154 height 230
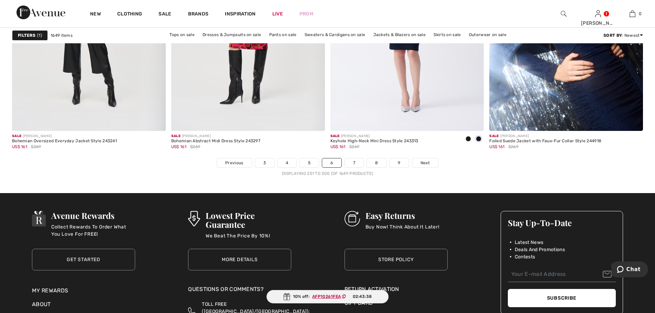
scroll to position [3917, 0]
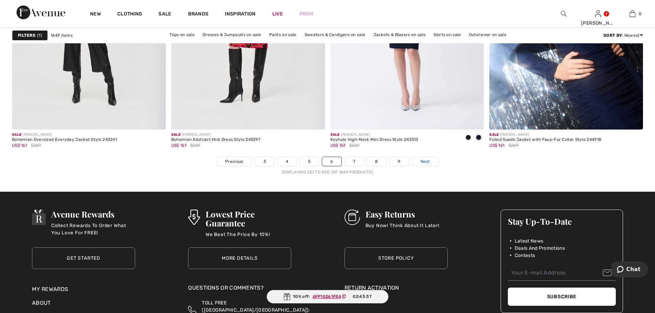
click at [422, 162] on span "Next" at bounding box center [424, 161] width 9 height 6
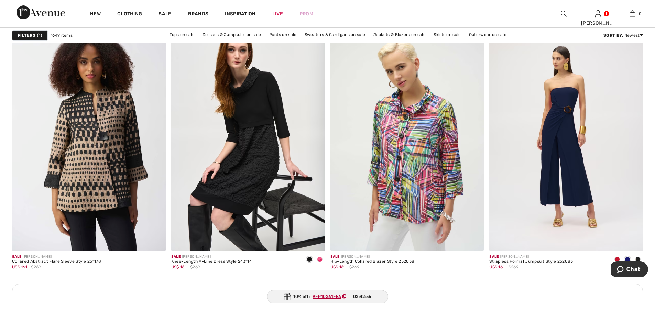
scroll to position [1787, 0]
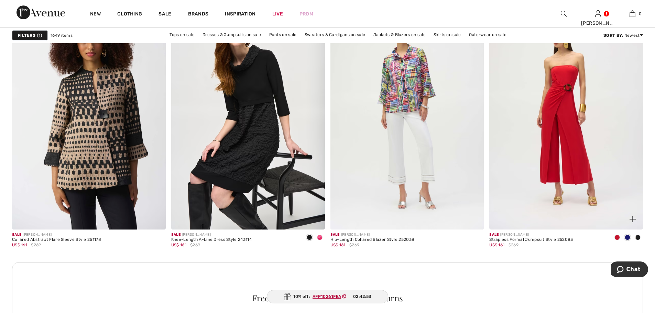
click at [575, 136] on img at bounding box center [566, 114] width 154 height 230
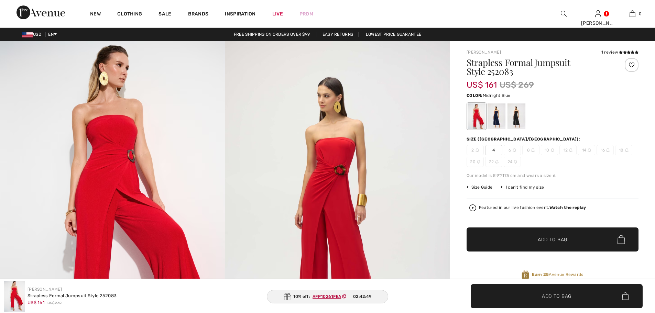
click at [498, 118] on div at bounding box center [496, 116] width 18 height 26
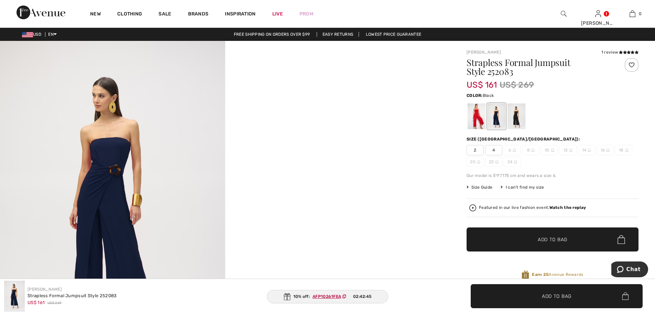
click at [514, 117] on div at bounding box center [516, 116] width 18 height 26
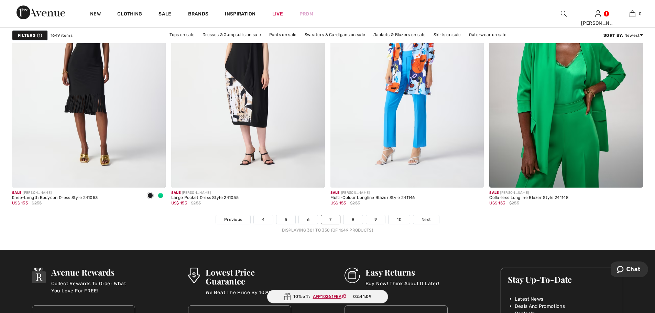
scroll to position [3883, 0]
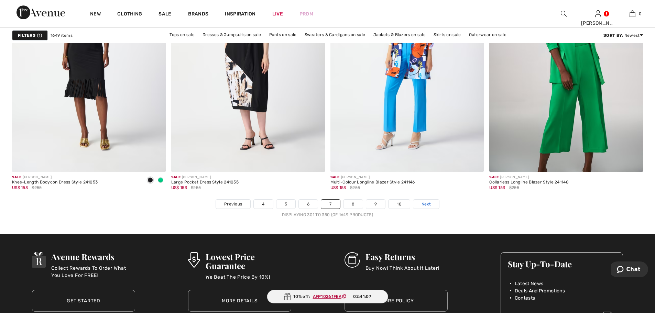
click at [421, 200] on link "Next" at bounding box center [426, 204] width 26 height 9
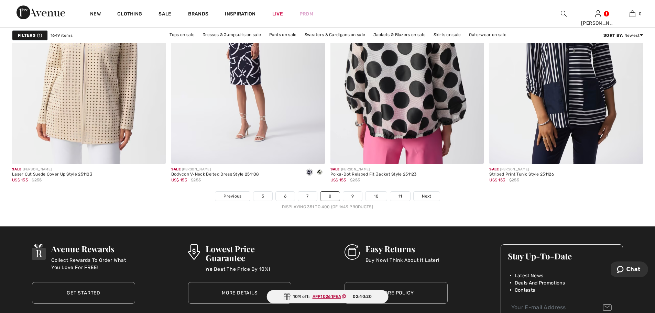
scroll to position [3883, 0]
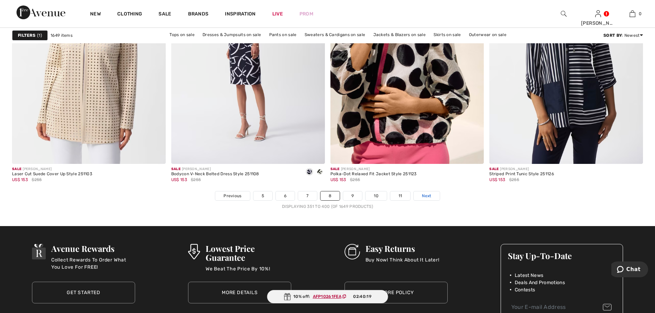
click at [422, 193] on span "Next" at bounding box center [426, 196] width 9 height 6
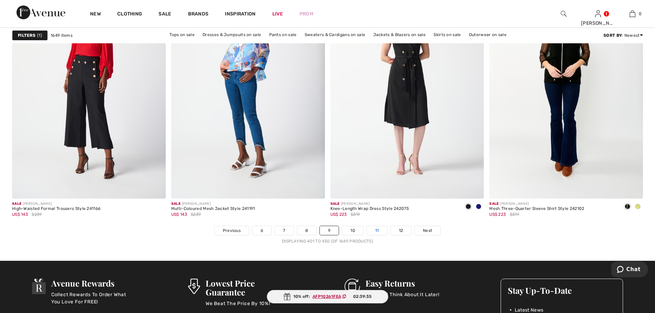
scroll to position [3849, 0]
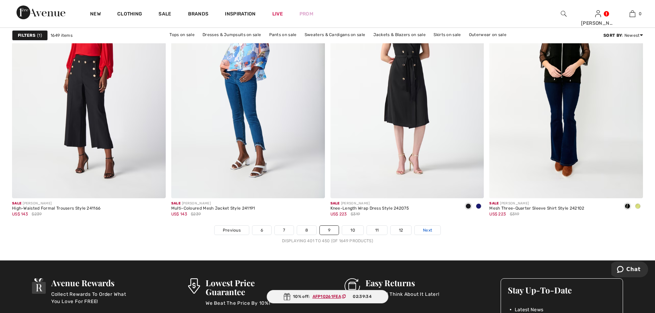
click at [422, 229] on link "Next" at bounding box center [427, 230] width 26 height 9
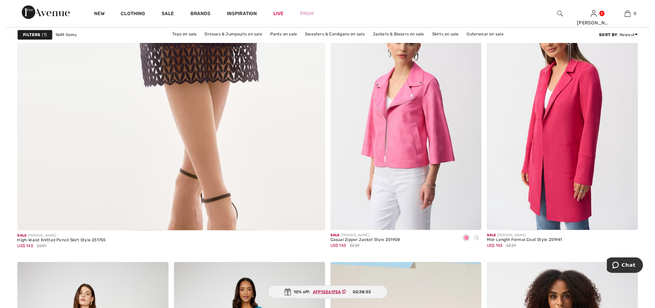
scroll to position [2405, 0]
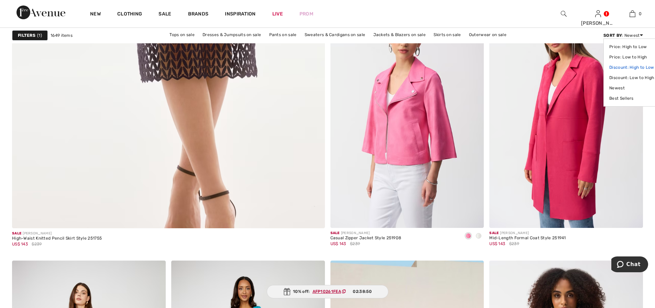
click at [630, 70] on link "Discount: High to Low" at bounding box center [631, 67] width 45 height 10
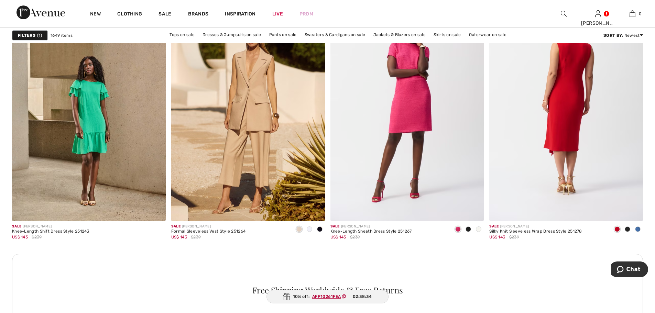
scroll to position [1753, 0]
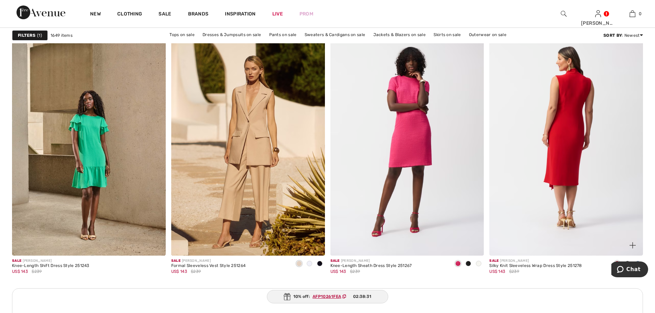
click at [572, 148] on img at bounding box center [566, 140] width 154 height 230
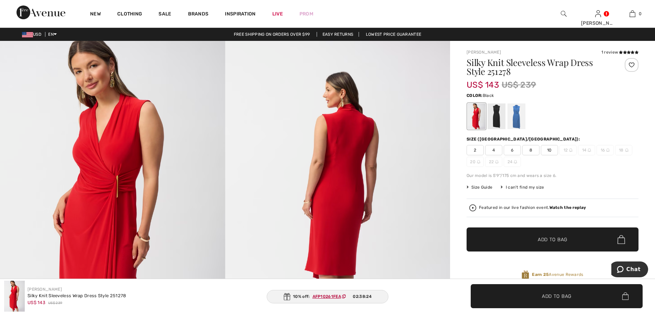
click at [502, 115] on div at bounding box center [496, 116] width 18 height 26
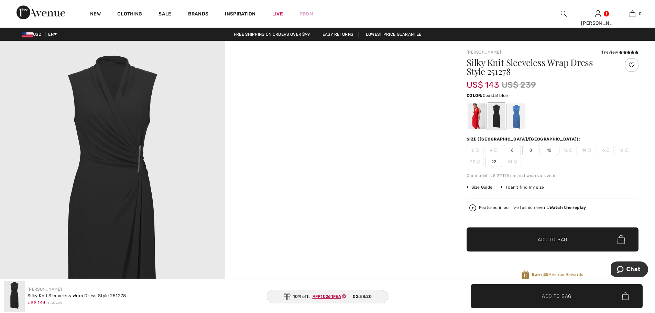
click at [514, 113] on div at bounding box center [516, 116] width 18 height 26
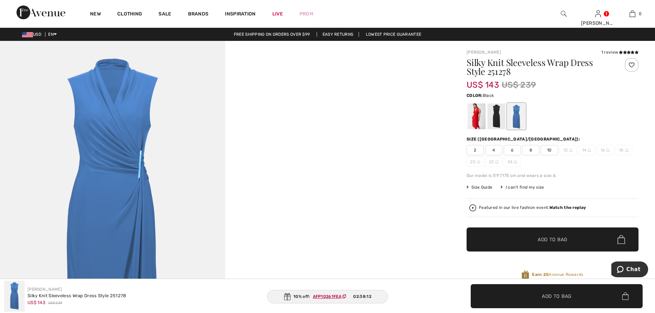
click at [498, 115] on div at bounding box center [496, 116] width 18 height 26
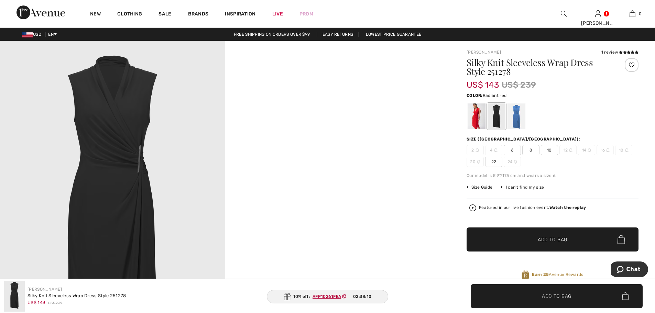
click at [477, 115] on div at bounding box center [476, 116] width 18 height 26
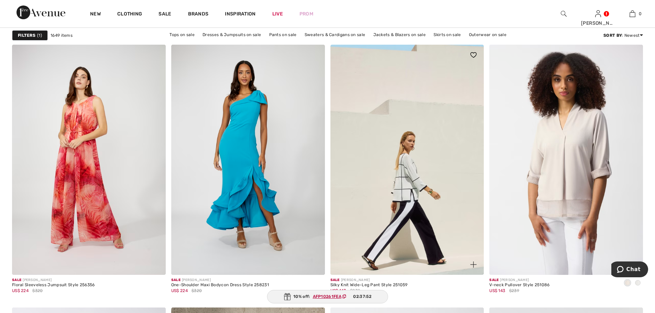
scroll to position [2612, 0]
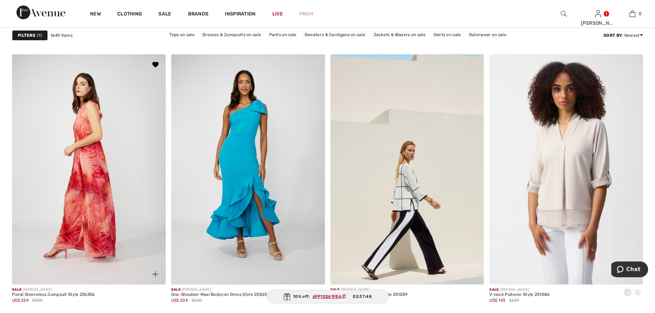
click at [82, 147] on img at bounding box center [89, 169] width 154 height 230
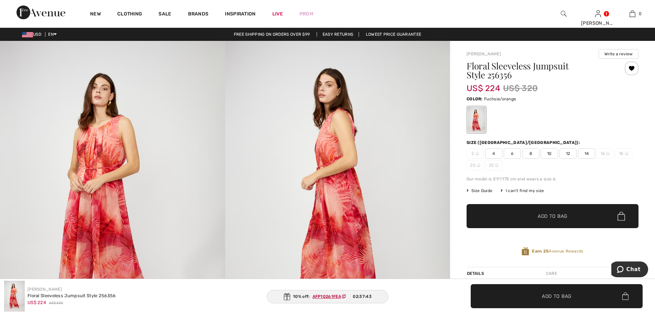
click at [551, 154] on span "10" at bounding box center [549, 153] width 17 height 10
click at [556, 218] on span "Add to Bag" at bounding box center [552, 216] width 30 height 7
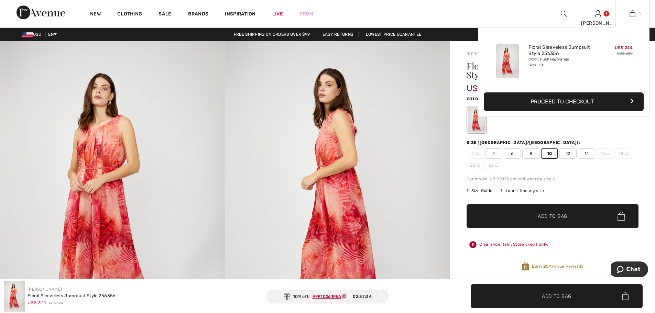
click at [633, 15] on img at bounding box center [632, 14] width 6 height 8
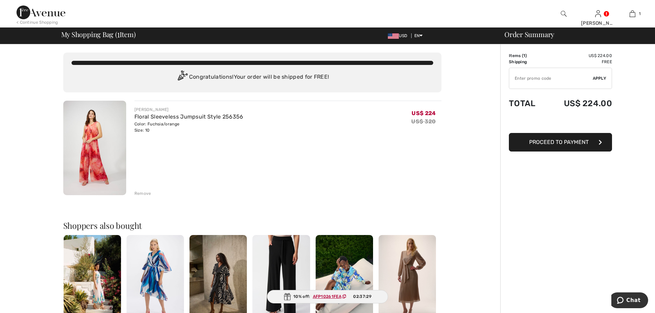
click at [560, 81] on input "TEXT" at bounding box center [551, 78] width 84 height 21
type input "AFP10261FEA"
click at [596, 79] on span "Apply" at bounding box center [599, 78] width 14 height 6
click at [142, 190] on div "Remove" at bounding box center [142, 193] width 17 height 6
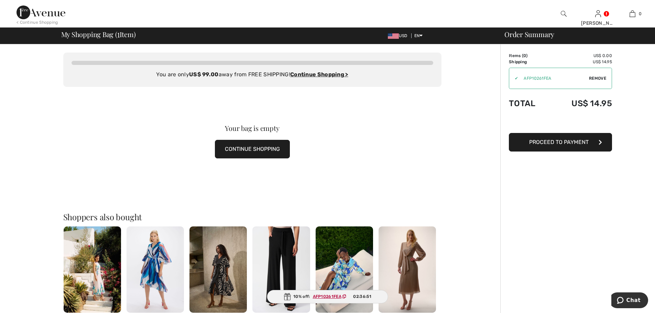
click at [250, 151] on button "CONTINUE SHOPPING" at bounding box center [252, 149] width 75 height 19
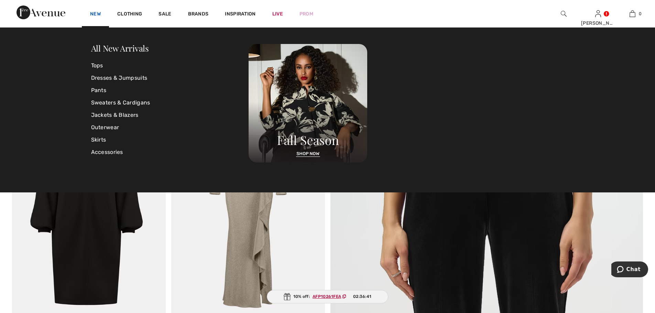
click at [95, 14] on link "New" at bounding box center [95, 14] width 11 height 7
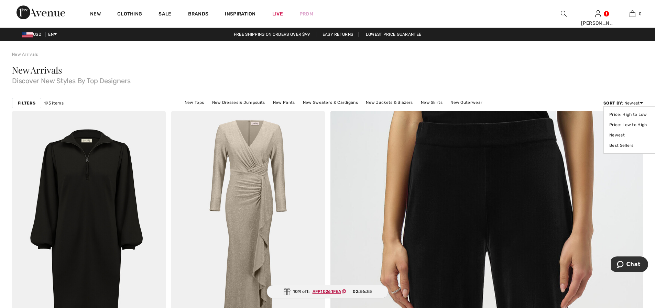
click at [636, 103] on div "Sort By : Newest Price: High to Low Price: Low to High Newest Best Sellers" at bounding box center [623, 103] width 40 height 6
click at [630, 125] on link "Price: Low to High" at bounding box center [630, 125] width 43 height 10
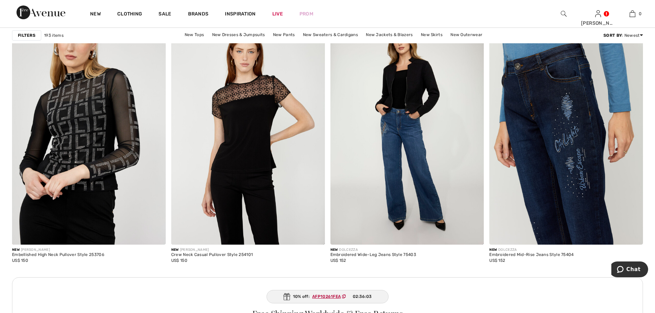
scroll to position [2921, 0]
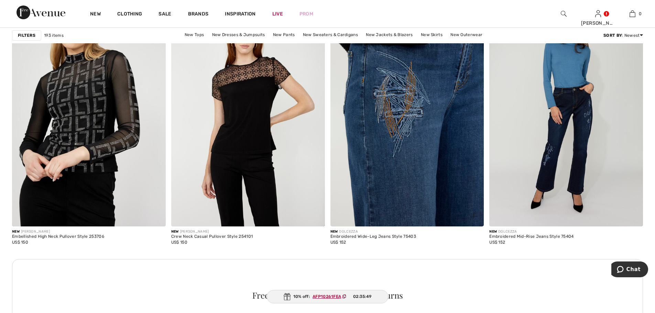
click at [410, 156] on img at bounding box center [407, 111] width 154 height 230
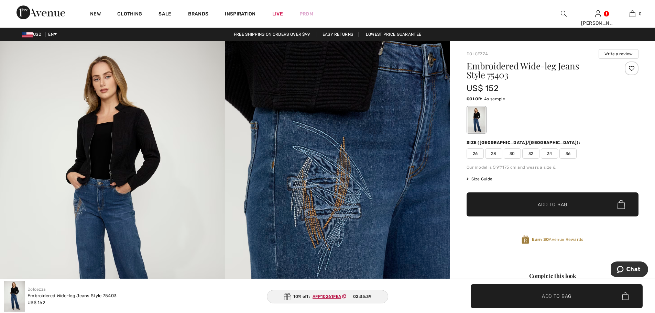
click at [481, 179] on span "Size Guide" at bounding box center [479, 179] width 26 height 6
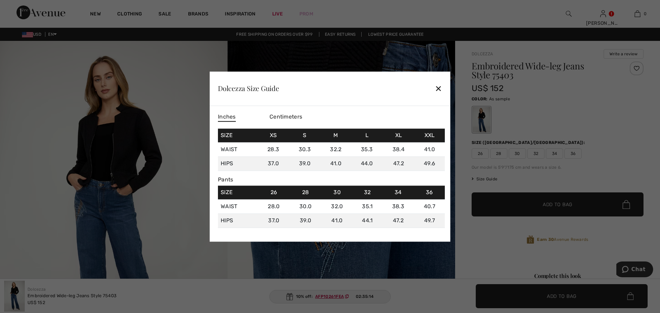
click at [528, 178] on div at bounding box center [330, 156] width 660 height 313
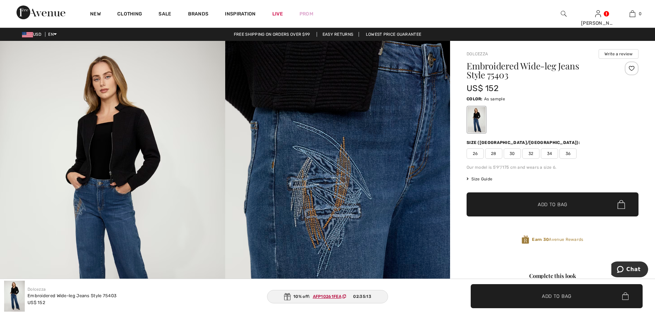
click at [532, 155] on span "32" at bounding box center [530, 153] width 17 height 10
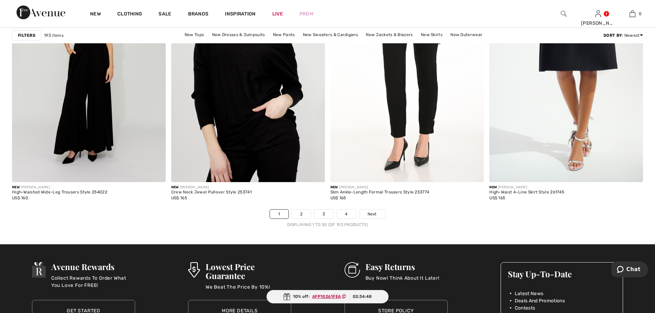
scroll to position [3883, 0]
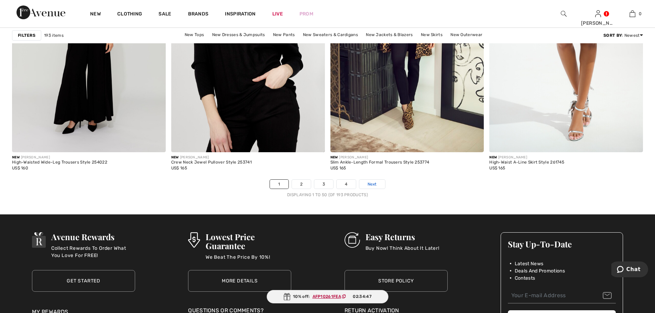
click at [375, 188] on link "Next" at bounding box center [372, 184] width 26 height 9
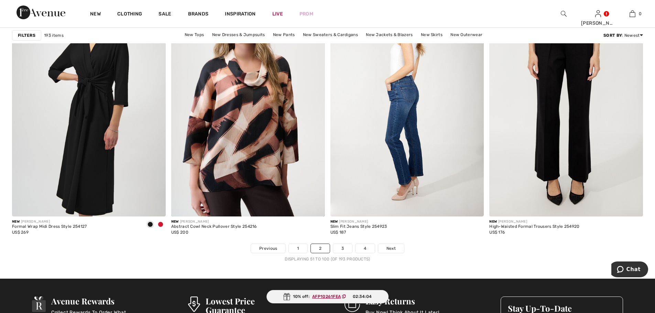
scroll to position [3849, 0]
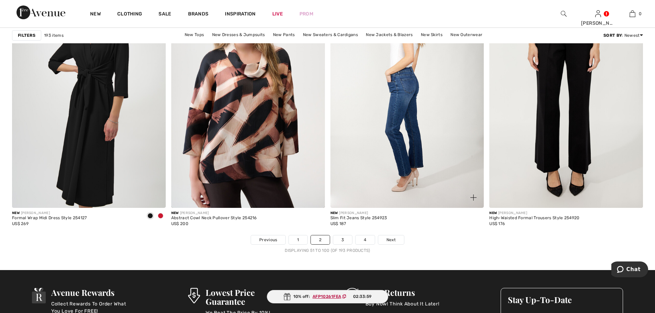
click at [409, 132] on img at bounding box center [407, 93] width 154 height 230
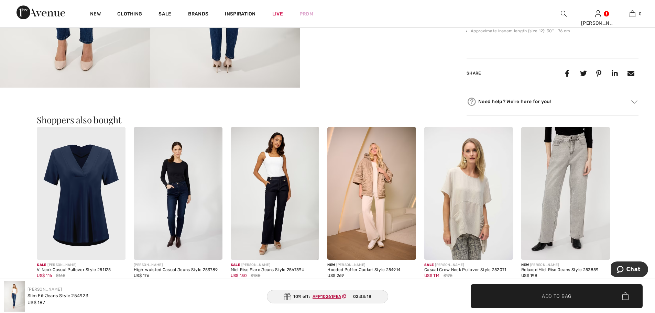
scroll to position [550, 0]
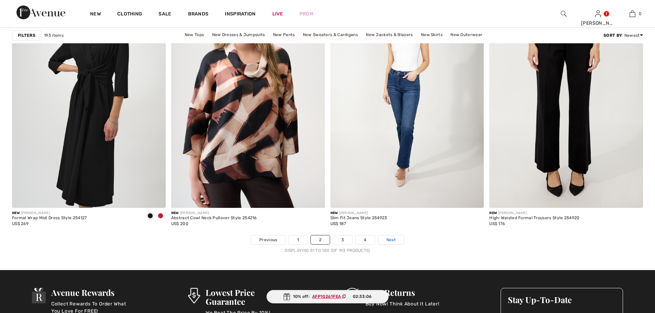
scroll to position [3849, 0]
click at [389, 240] on span "Next" at bounding box center [390, 240] width 9 height 6
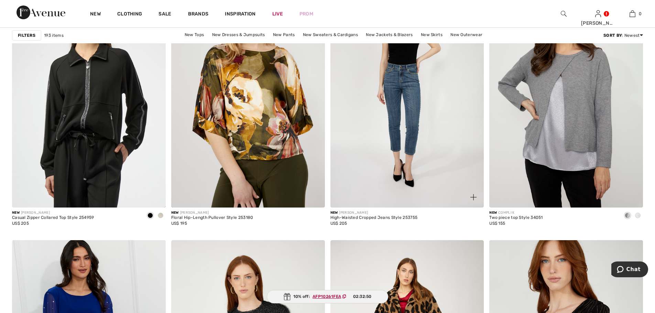
scroll to position [653, 0]
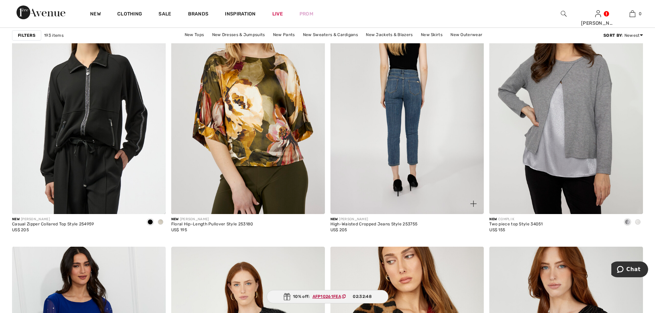
click at [420, 141] on img at bounding box center [407, 99] width 154 height 230
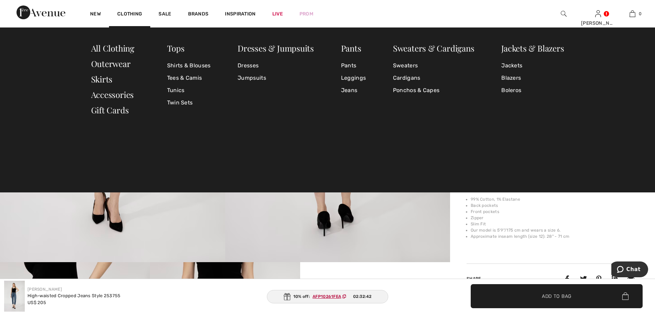
scroll to position [137, 0]
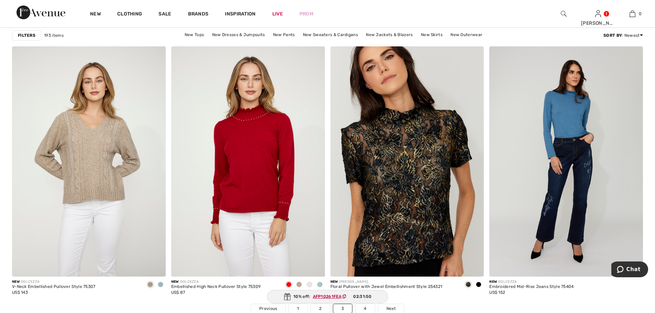
scroll to position [3814, 0]
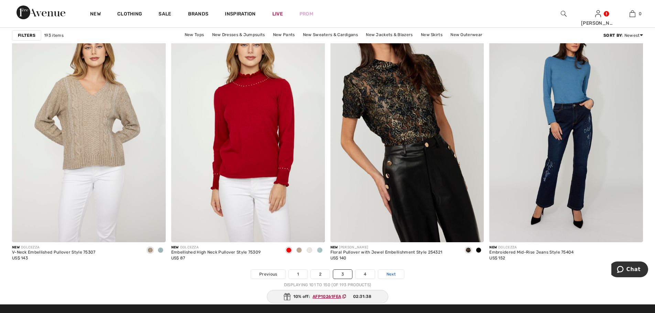
click at [392, 275] on span "Next" at bounding box center [390, 274] width 9 height 6
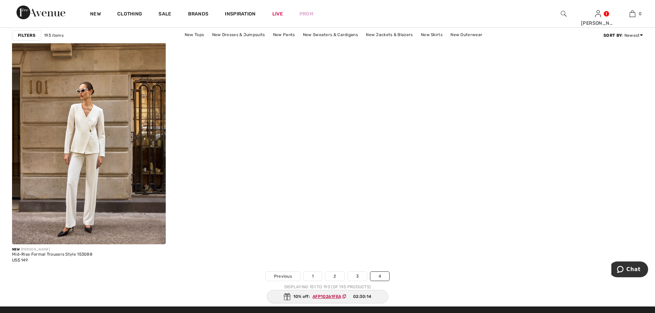
scroll to position [3539, 0]
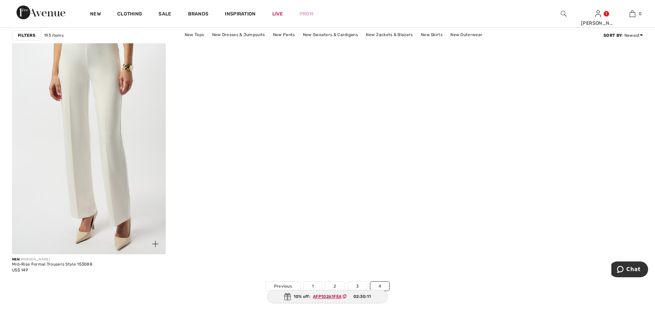
click at [109, 175] on img at bounding box center [89, 139] width 154 height 230
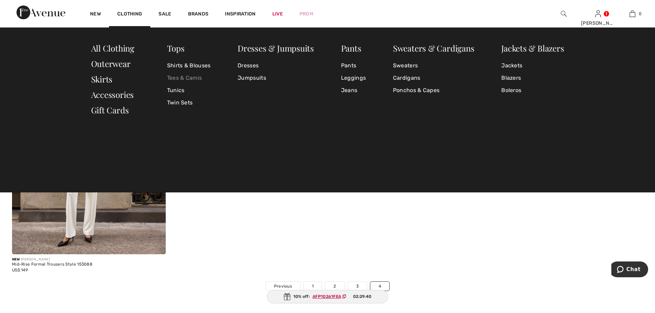
click at [186, 77] on link "Tees & Camis" at bounding box center [189, 78] width 44 height 12
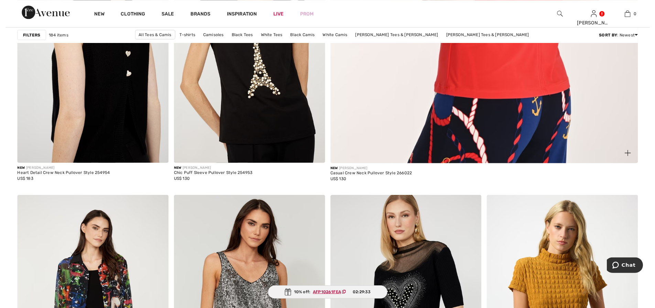
scroll to position [515, 0]
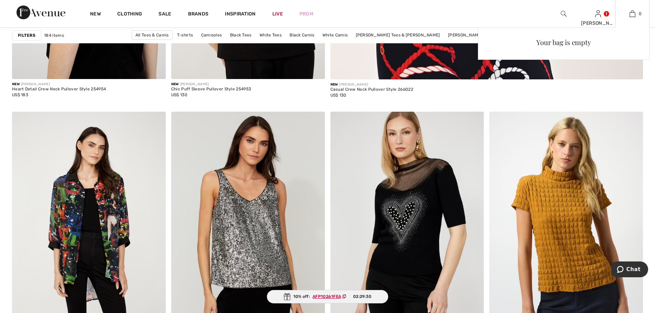
click at [588, 97] on div "Your bag is empty" at bounding box center [563, 88] width 171 height 122
click at [504, 87] on div "Your bag is empty" at bounding box center [563, 88] width 171 height 122
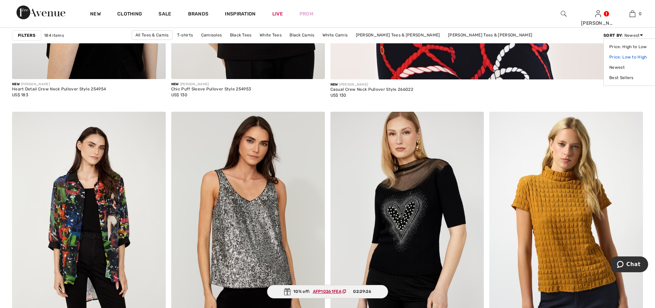
click at [627, 57] on link "Price: Low to High" at bounding box center [630, 57] width 43 height 10
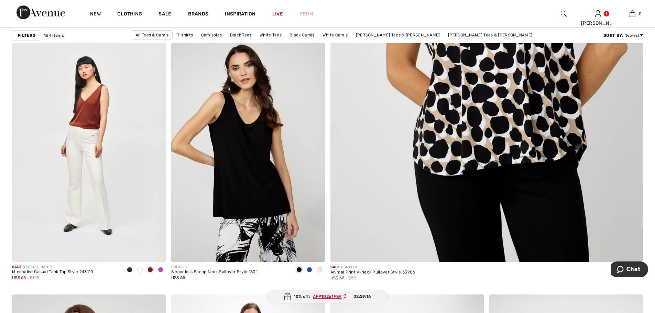
scroll to position [344, 0]
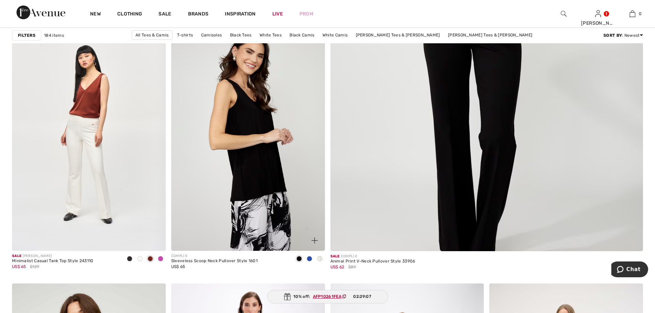
click at [259, 212] on img at bounding box center [248, 136] width 154 height 230
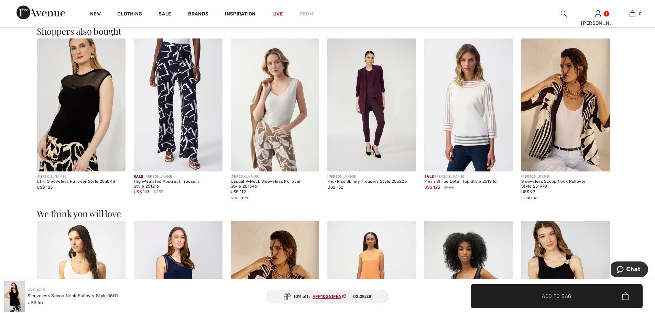
scroll to position [584, 0]
click at [75, 108] on img at bounding box center [81, 105] width 89 height 133
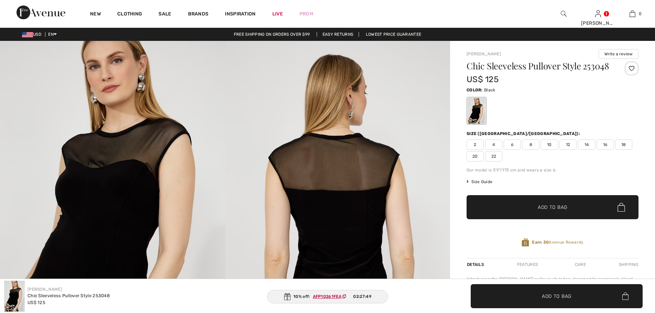
click at [550, 148] on span "10" at bounding box center [549, 145] width 17 height 10
click at [538, 203] on span "✔ Added to Bag Add to Bag" at bounding box center [552, 207] width 172 height 24
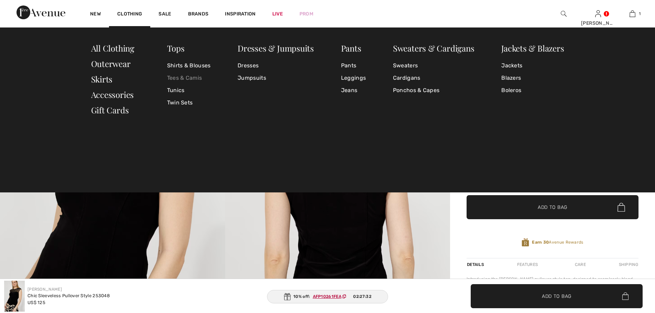
click at [194, 75] on link "Tees & Camis" at bounding box center [189, 78] width 44 height 12
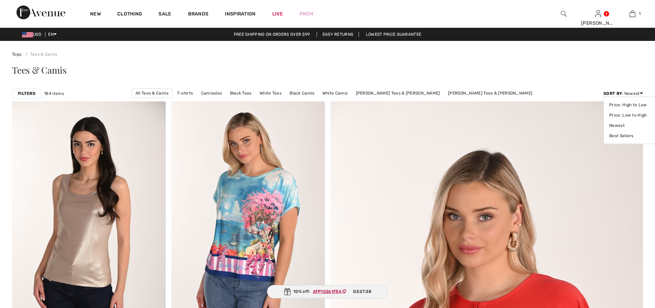
click at [638, 93] on div "Sort By : Newest Price: High to Low Price: Low to High Newest Best Sellers" at bounding box center [623, 93] width 40 height 6
click at [632, 115] on link "Price: Low to High" at bounding box center [630, 115] width 43 height 10
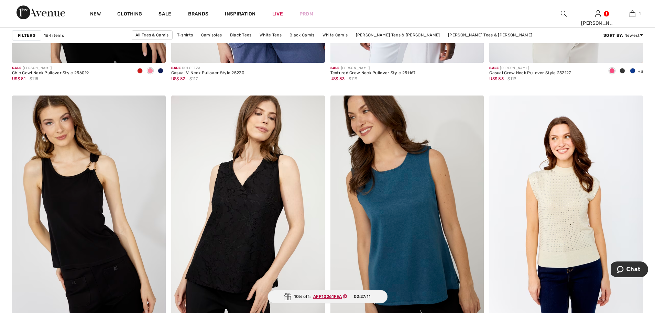
scroll to position [1512, 0]
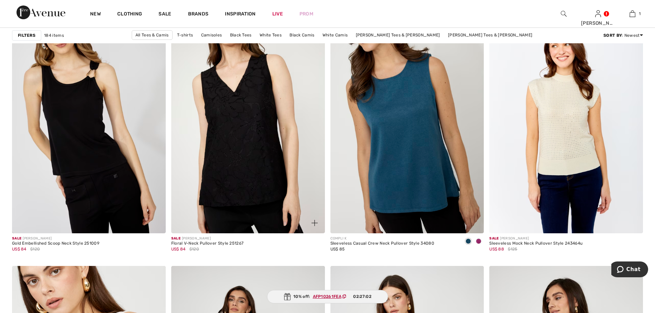
click at [269, 149] on img at bounding box center [248, 118] width 154 height 230
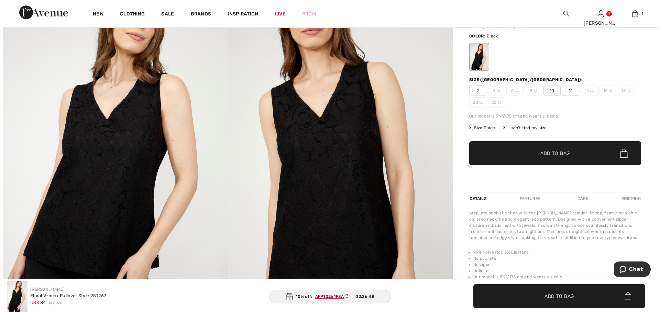
scroll to position [34, 0]
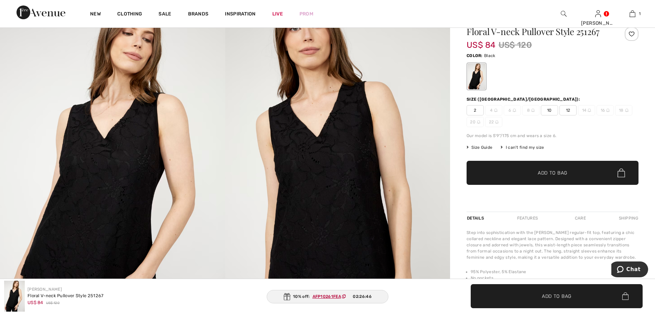
click at [332, 137] on img at bounding box center [337, 175] width 225 height 337
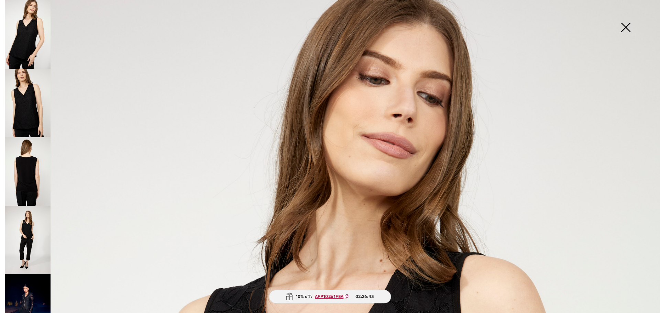
click at [37, 93] on img at bounding box center [28, 103] width 46 height 69
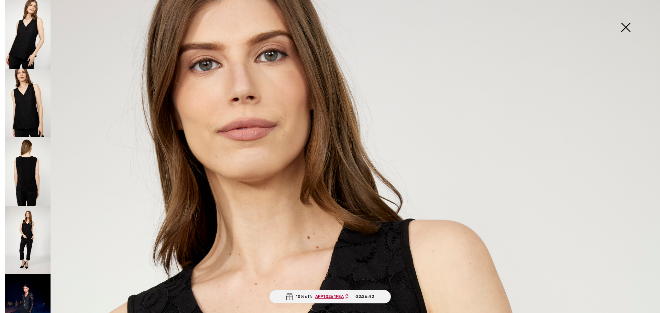
scroll to position [17, 0]
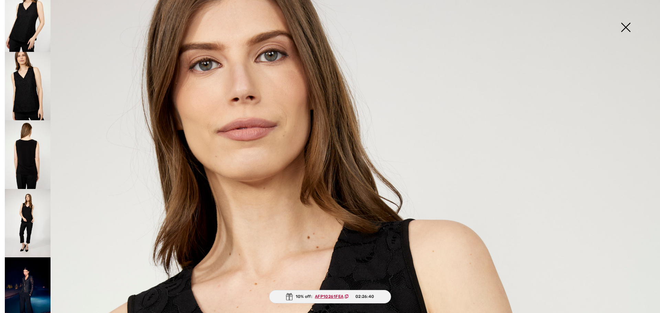
click at [18, 149] on img at bounding box center [28, 154] width 46 height 69
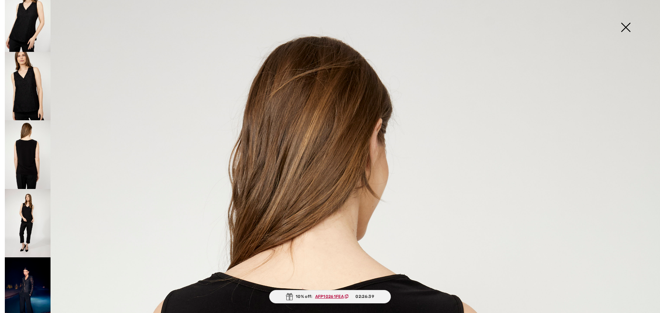
click at [627, 25] on img at bounding box center [625, 27] width 34 height 35
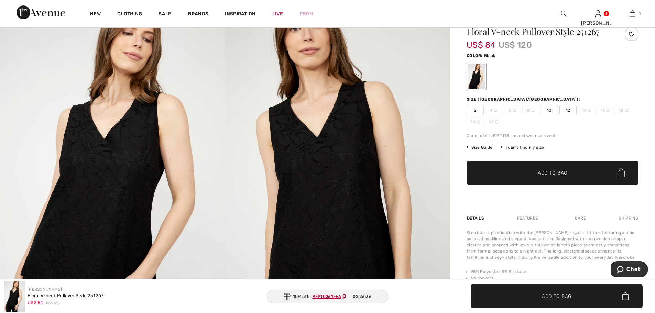
click at [105, 214] on img at bounding box center [112, 175] width 225 height 337
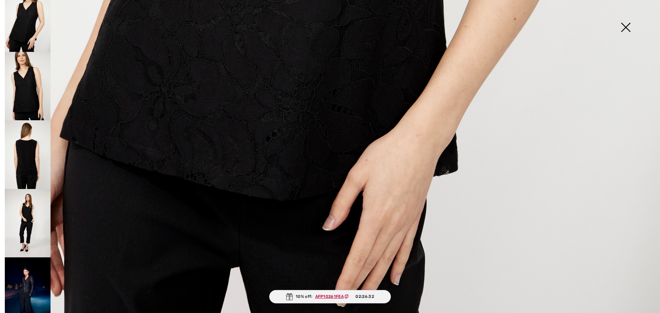
scroll to position [653, 0]
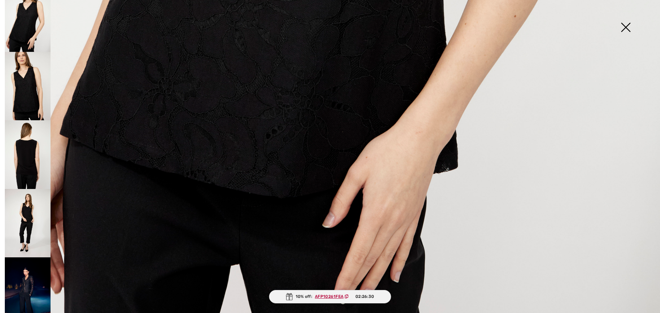
click at [24, 211] on img at bounding box center [28, 223] width 46 height 69
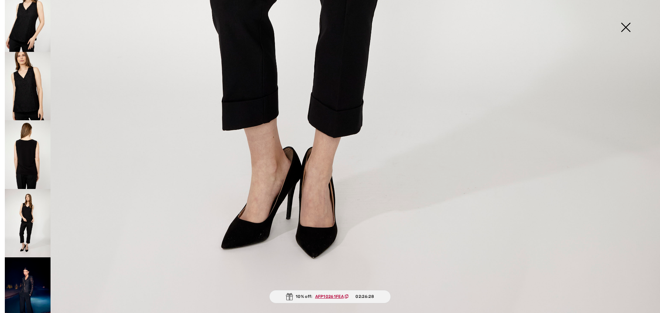
click at [25, 154] on img at bounding box center [28, 154] width 46 height 69
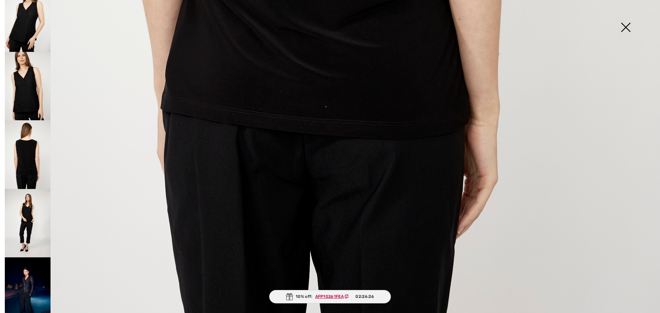
click at [31, 269] on img at bounding box center [28, 291] width 46 height 69
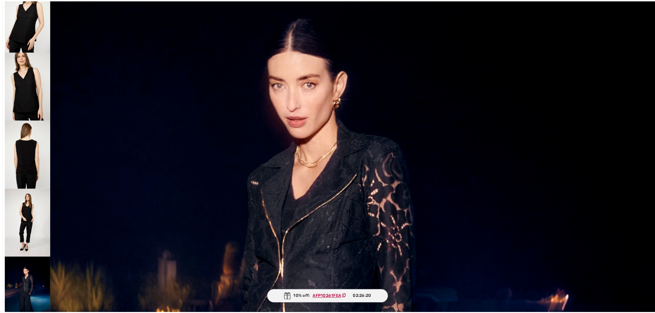
scroll to position [103, 0]
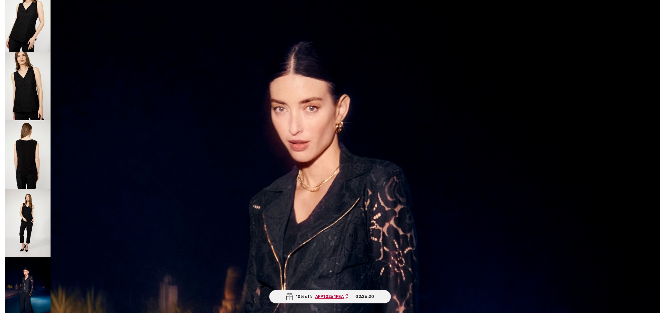
click at [30, 22] on img at bounding box center [28, 17] width 46 height 69
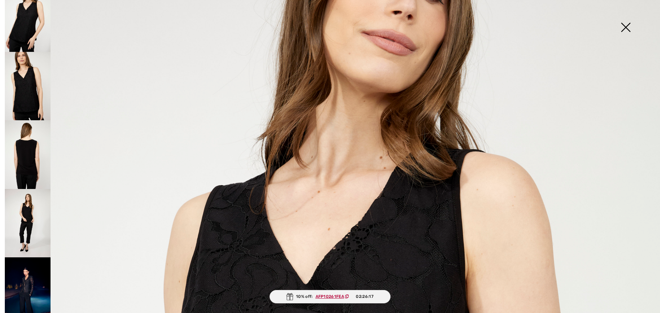
click at [628, 27] on img at bounding box center [625, 27] width 34 height 35
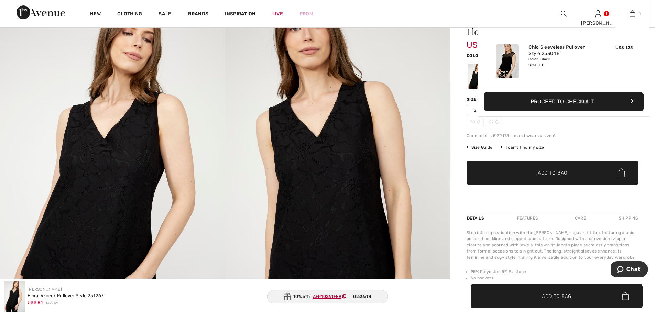
click at [583, 134] on div "Added to Bag Frank Lyman Chic Sleeveless Pullover Style 253048 US$ 125 Color: B…" at bounding box center [563, 88] width 171 height 122
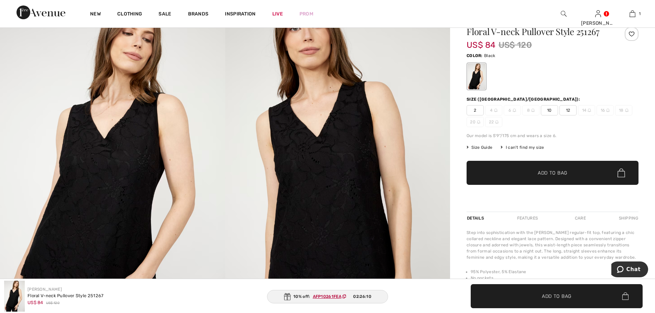
click at [550, 107] on span "10" at bounding box center [549, 110] width 17 height 10
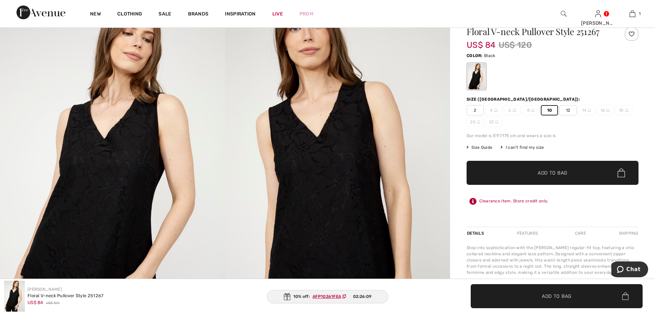
click at [545, 173] on span "Add to Bag" at bounding box center [552, 172] width 30 height 7
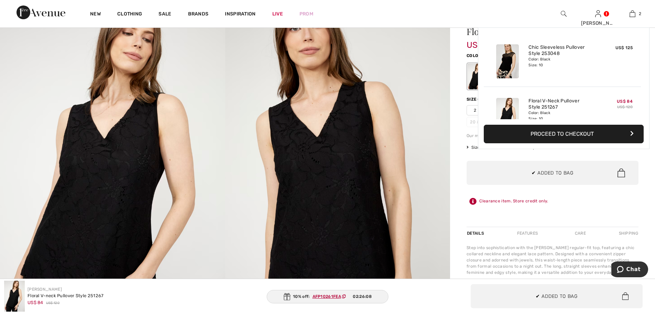
scroll to position [21, 0]
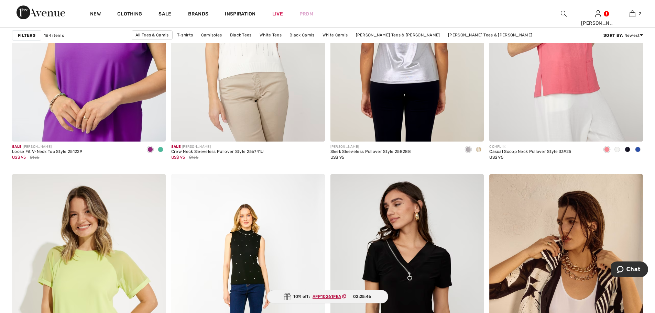
scroll to position [3814, 0]
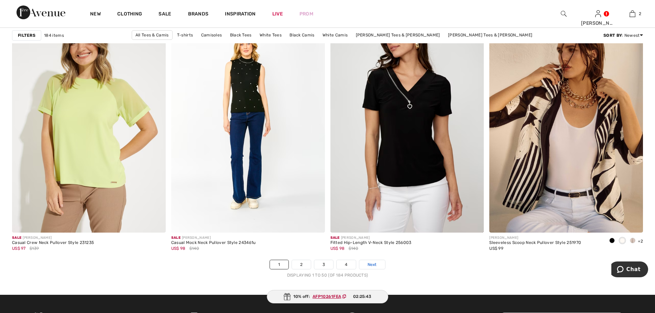
click at [374, 265] on span "Next" at bounding box center [371, 265] width 9 height 6
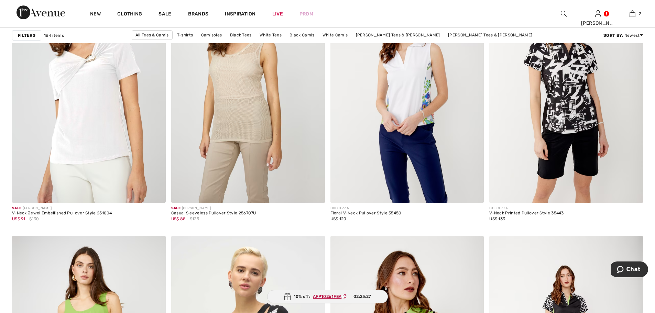
scroll to position [1581, 0]
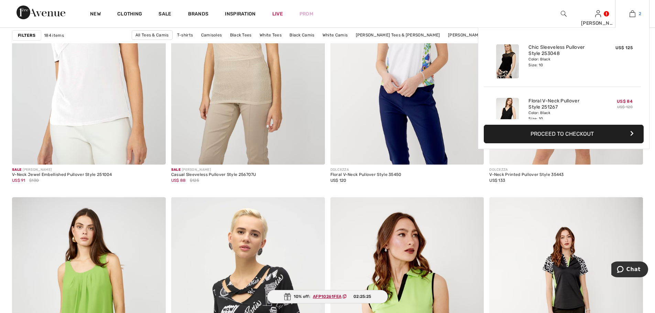
click at [629, 14] on img at bounding box center [632, 14] width 6 height 8
